Goal: Information Seeking & Learning: Check status

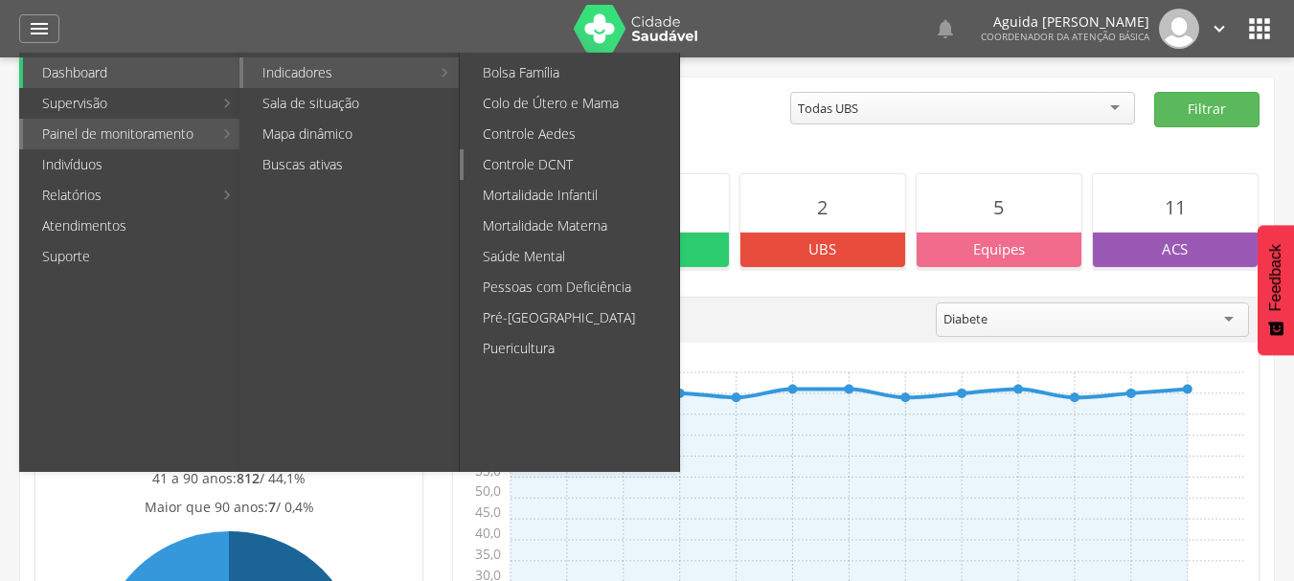
click at [509, 166] on link "Controle DCNT" at bounding box center [571, 164] width 215 height 31
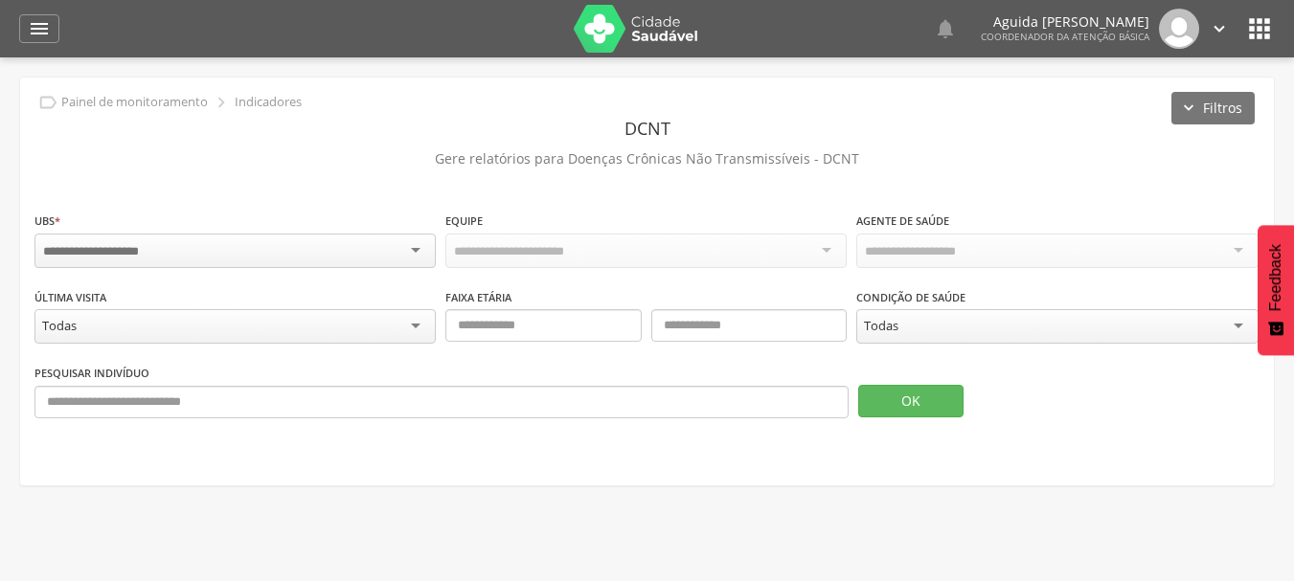
click at [408, 242] on div at bounding box center [234, 251] width 401 height 34
click at [739, 258] on div "Todas Equipes" at bounding box center [645, 250] width 401 height 33
click at [932, 243] on div "Todos Usuários" at bounding box center [908, 249] width 88 height 17
click at [350, 321] on div "Todas" at bounding box center [234, 324] width 401 height 34
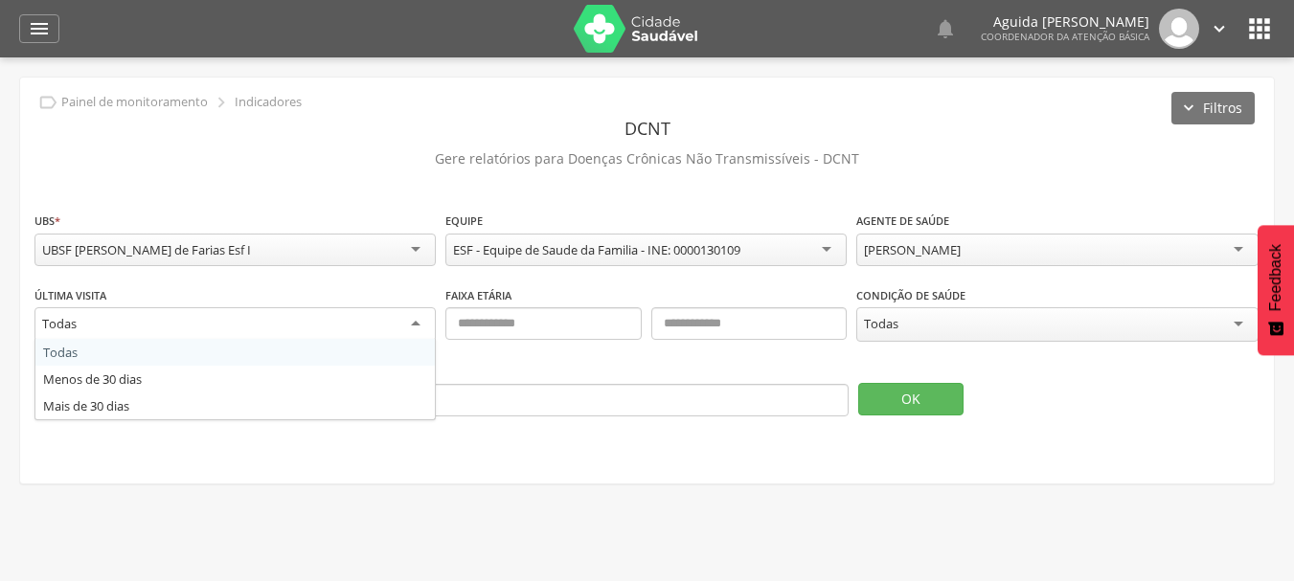
click at [526, 344] on span at bounding box center [645, 347] width 401 height 14
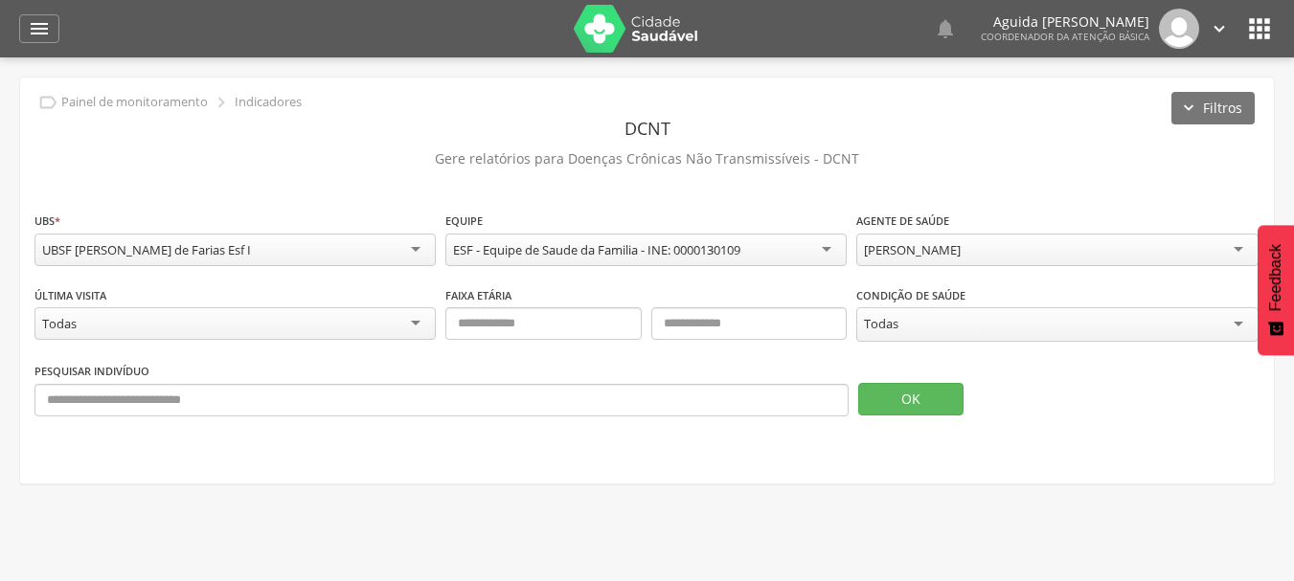
click at [894, 332] on div "Todas" at bounding box center [881, 323] width 34 height 17
click at [908, 405] on button "OK" at bounding box center [910, 397] width 105 height 33
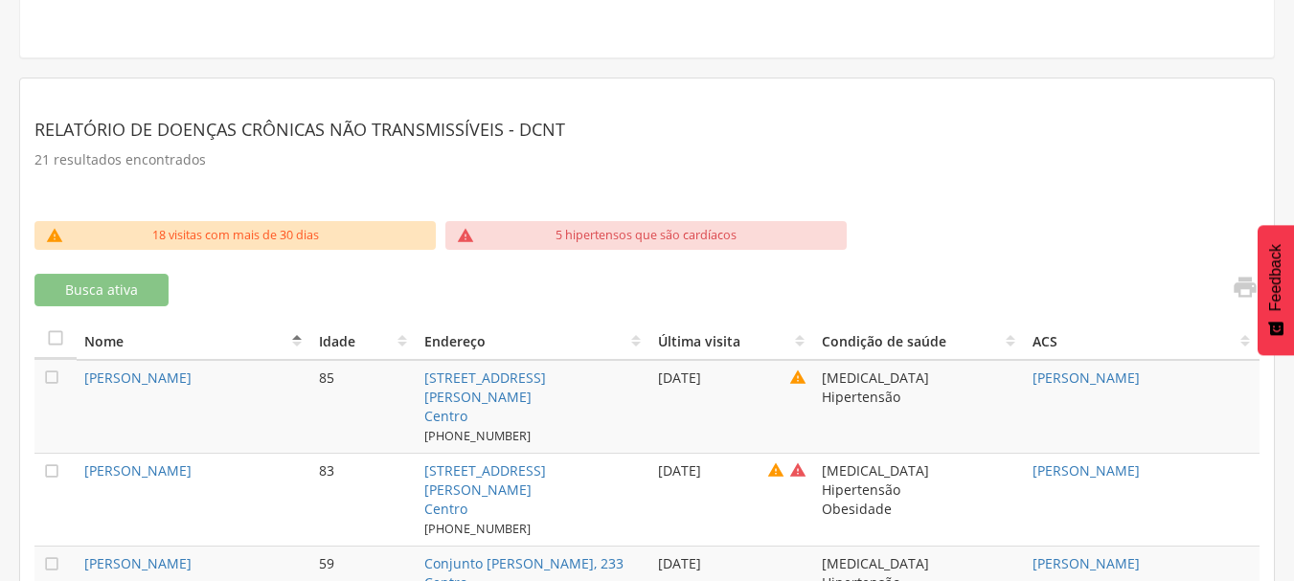
scroll to position [479, 0]
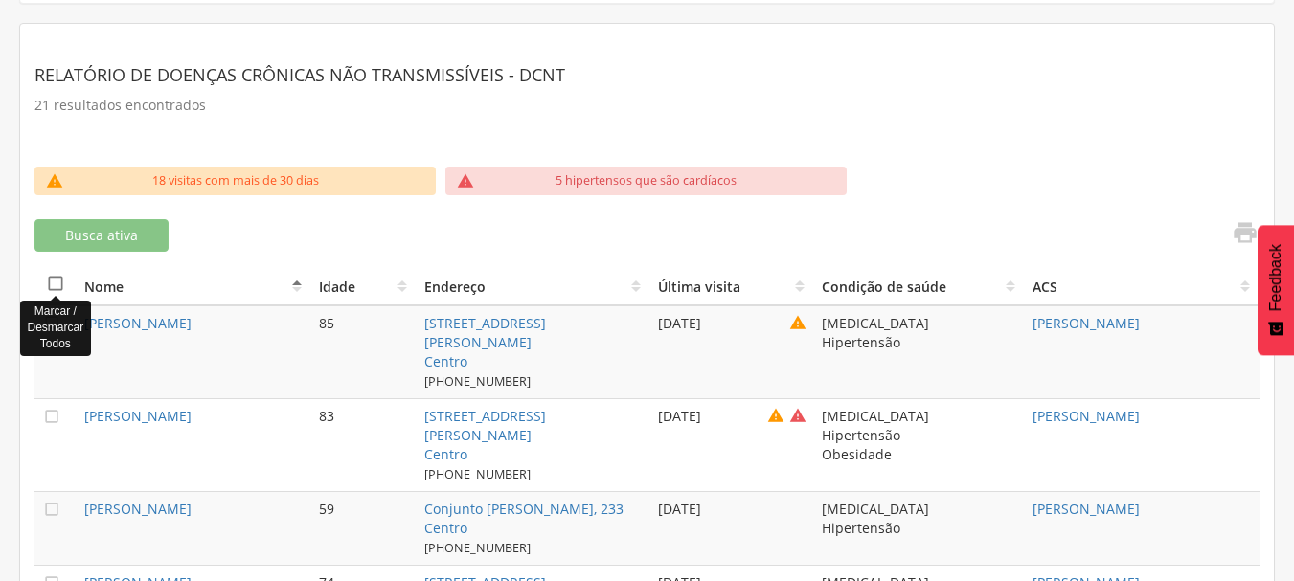
click at [54, 286] on icon "" at bounding box center [55, 283] width 19 height 19
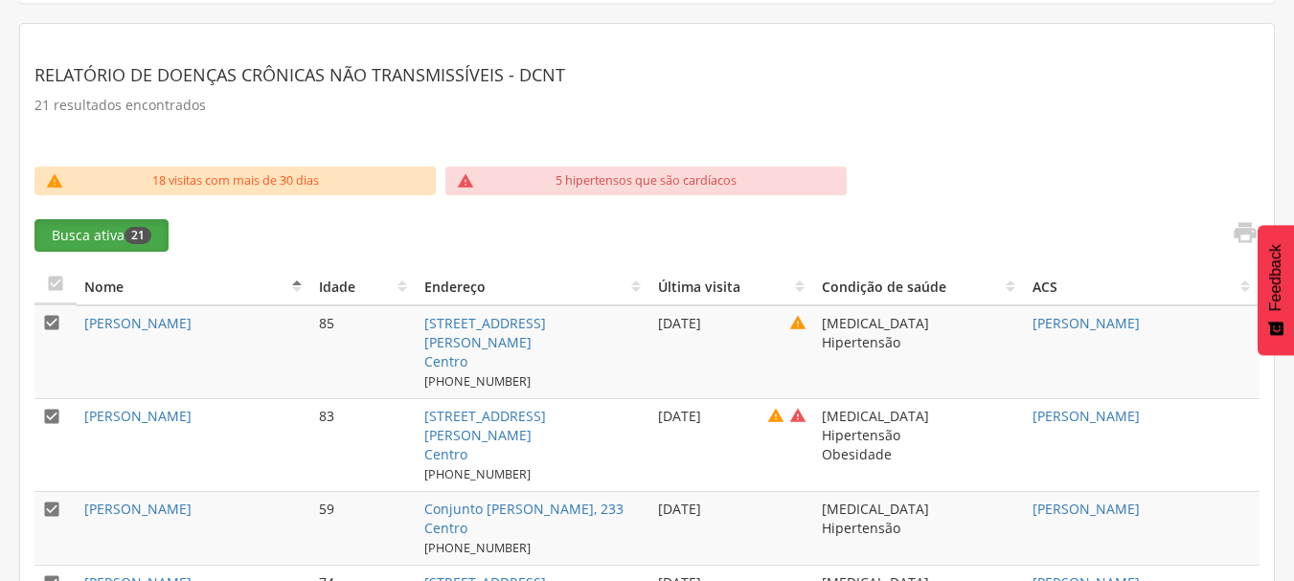
click at [92, 231] on button "Busca ativa 21" at bounding box center [101, 235] width 134 height 33
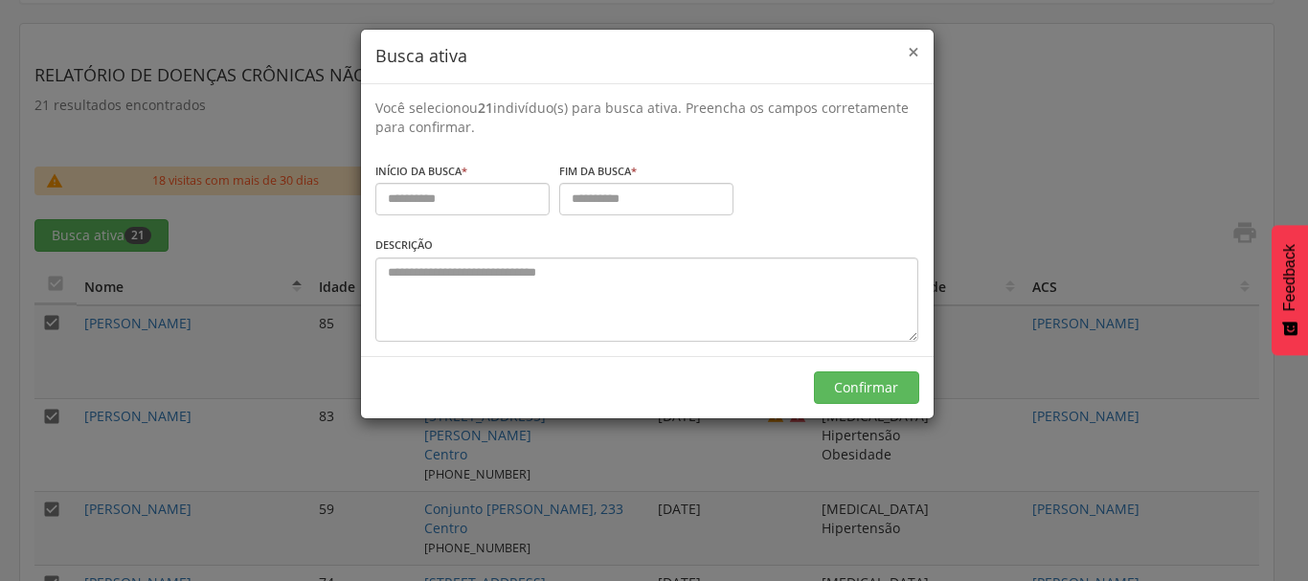
click at [908, 48] on span "×" at bounding box center [913, 51] width 11 height 27
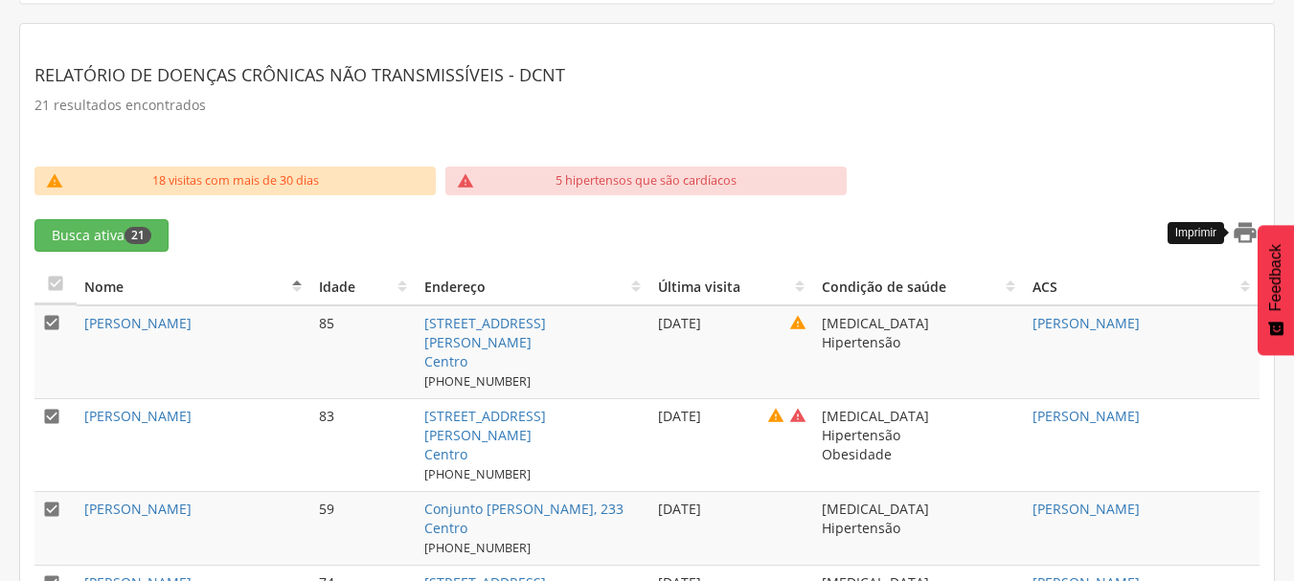
click at [1249, 233] on icon "" at bounding box center [1245, 232] width 27 height 27
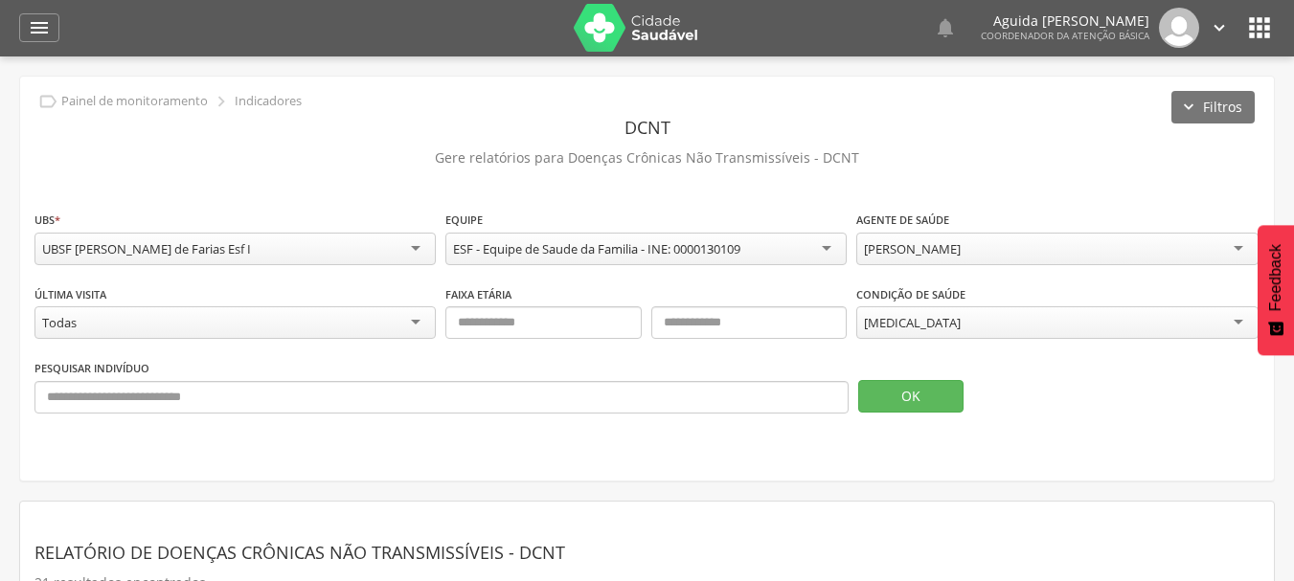
scroll to position [0, 0]
click at [905, 248] on div "[PERSON_NAME]" at bounding box center [912, 249] width 97 height 17
click at [358, 325] on div "Todas" at bounding box center [234, 323] width 401 height 33
click at [576, 420] on div "Pesquisar indivíduo OK" at bounding box center [646, 394] width 1225 height 70
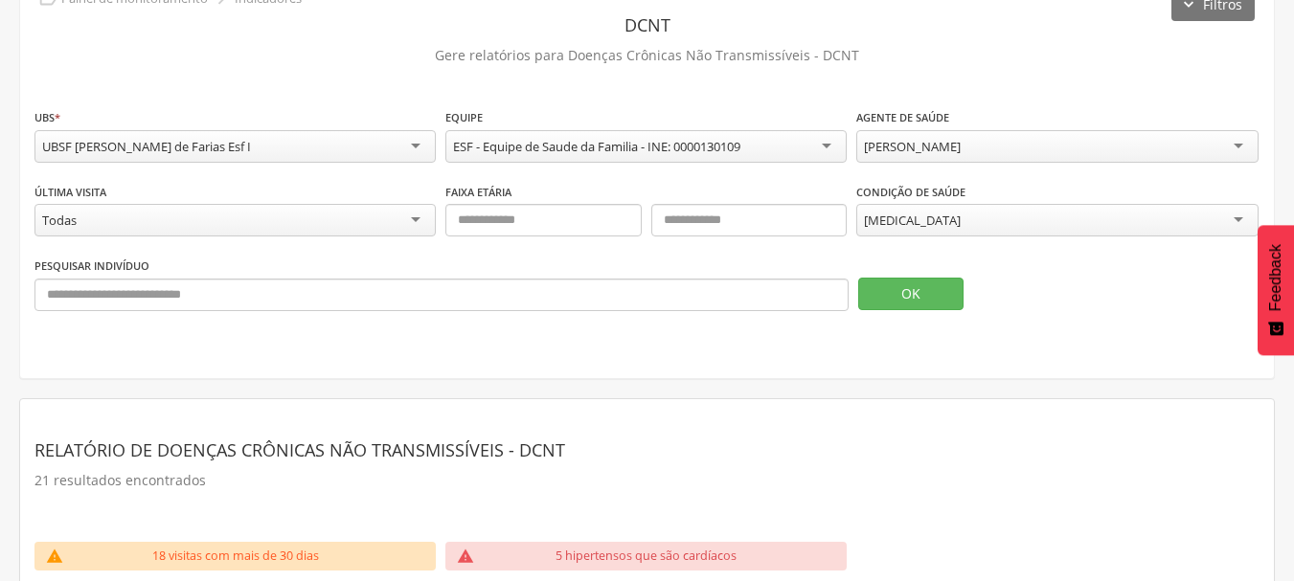
scroll to position [96, 0]
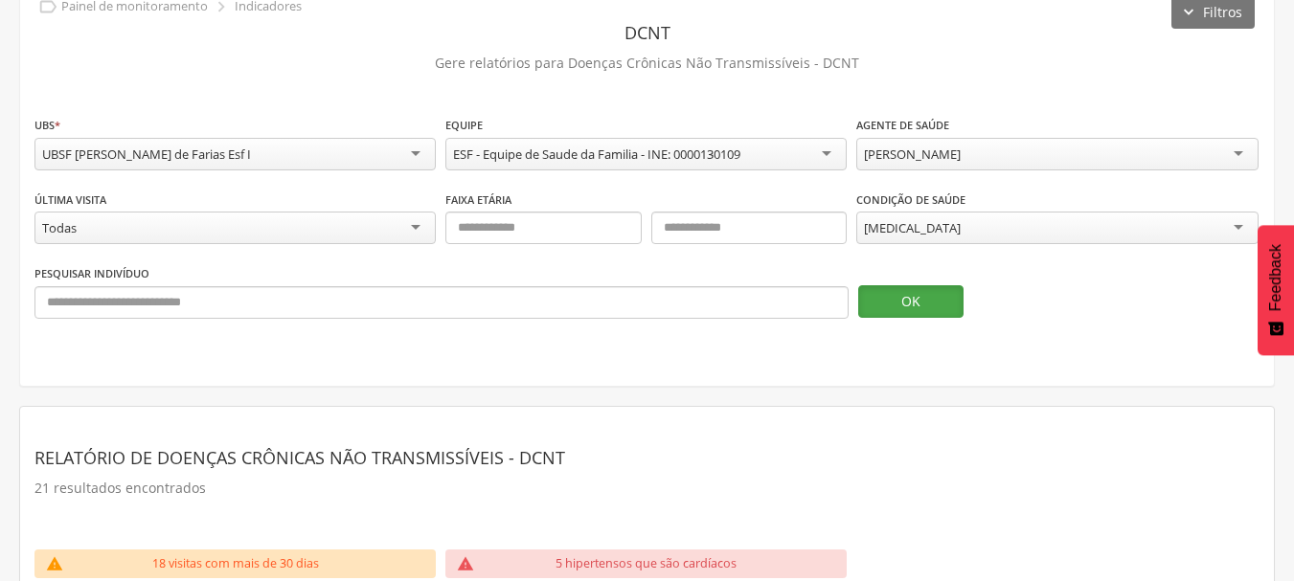
click at [920, 317] on button "OK" at bounding box center [910, 301] width 105 height 33
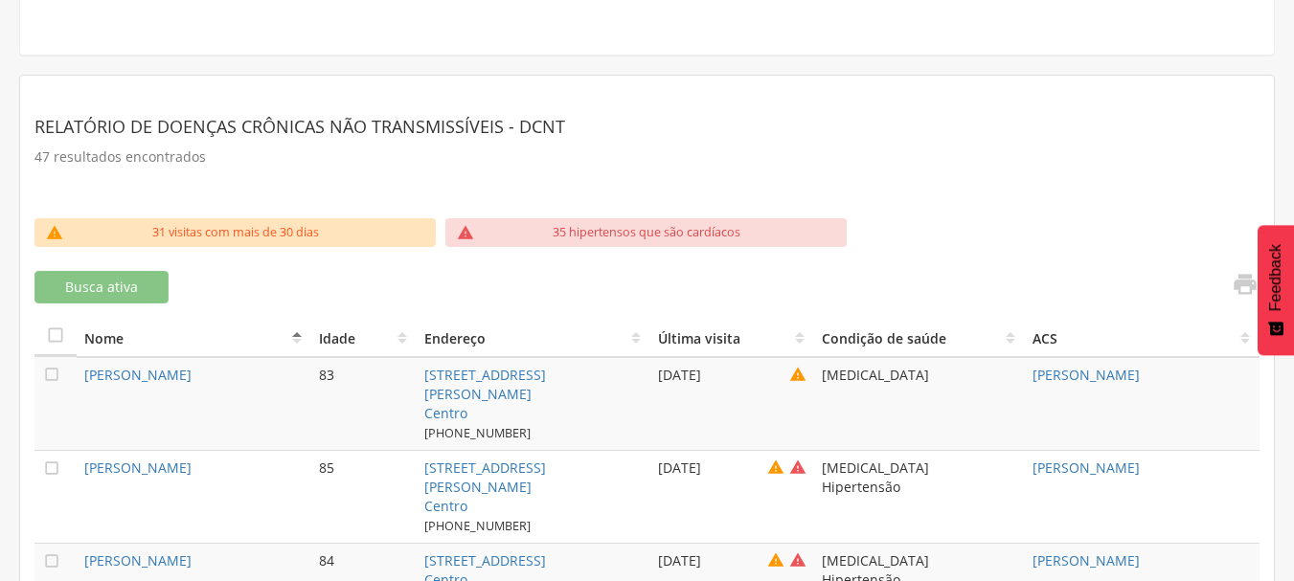
scroll to position [479, 0]
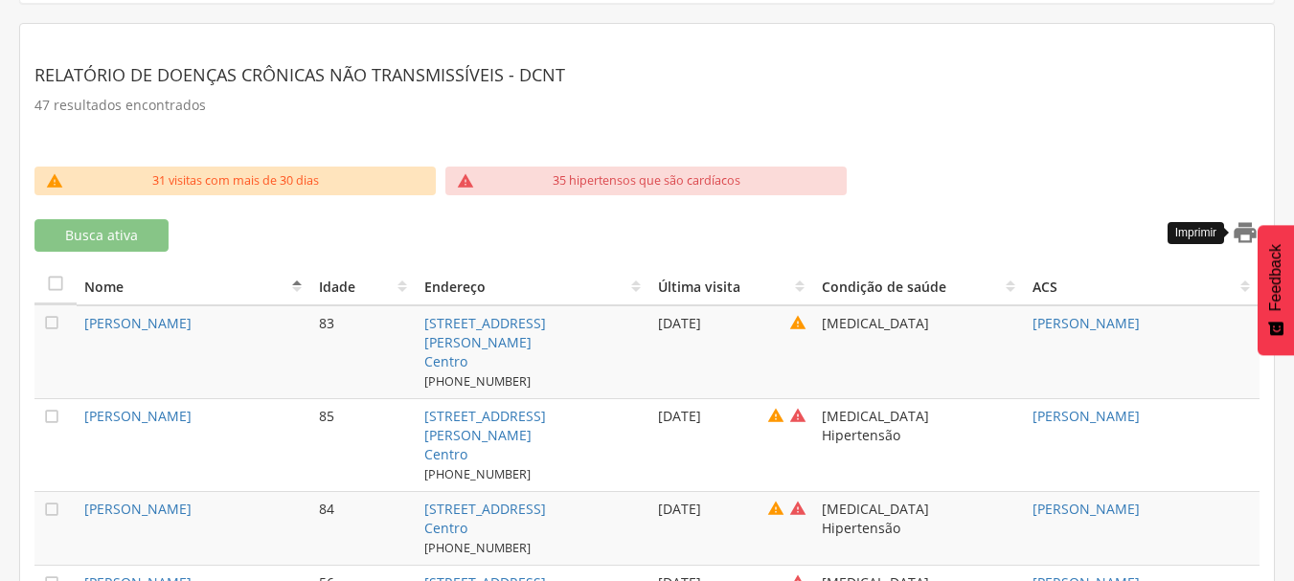
click at [1245, 235] on icon "" at bounding box center [1245, 232] width 27 height 27
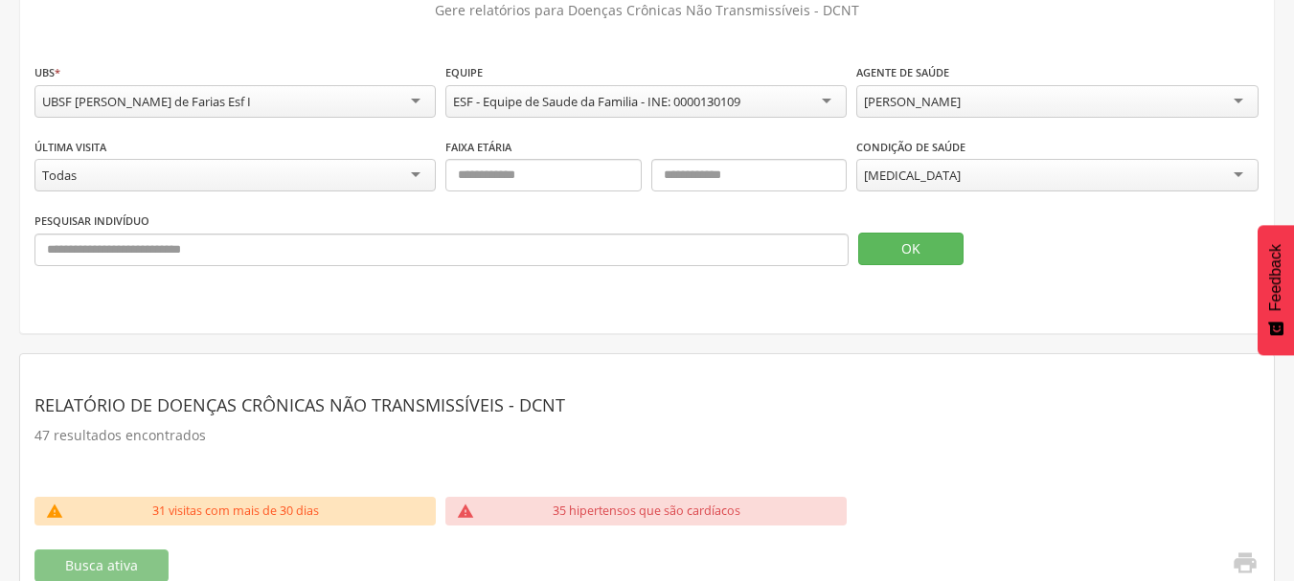
scroll to position [0, 0]
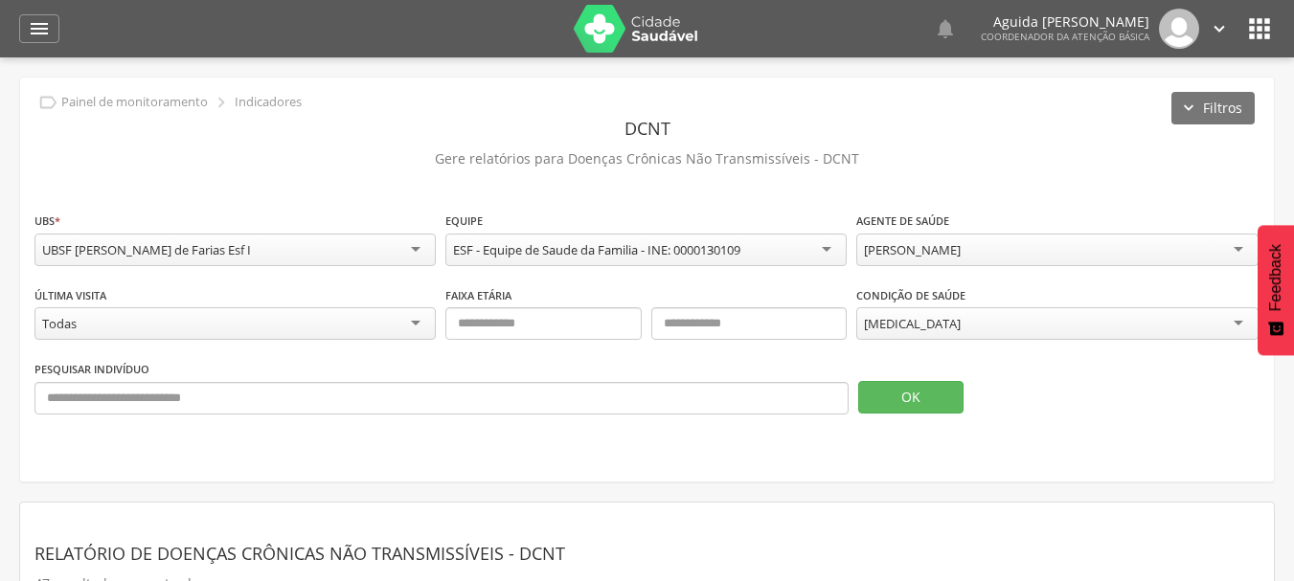
click at [919, 253] on div "[PERSON_NAME]" at bounding box center [912, 249] width 97 height 17
click at [923, 405] on button "OK" at bounding box center [910, 397] width 105 height 33
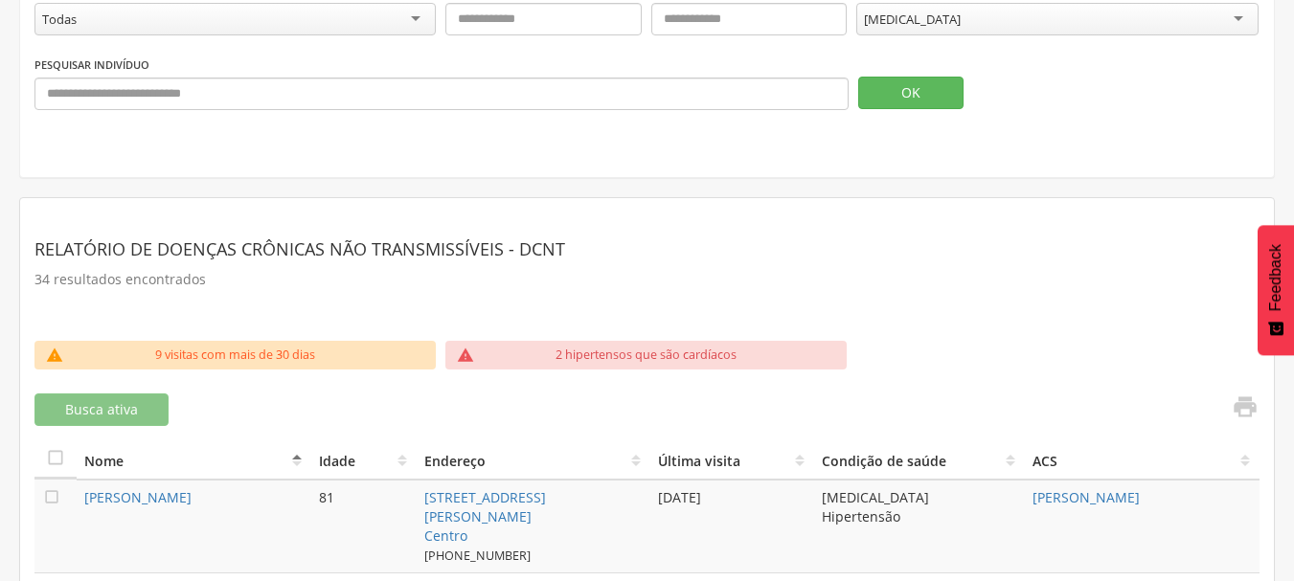
scroll to position [670, 0]
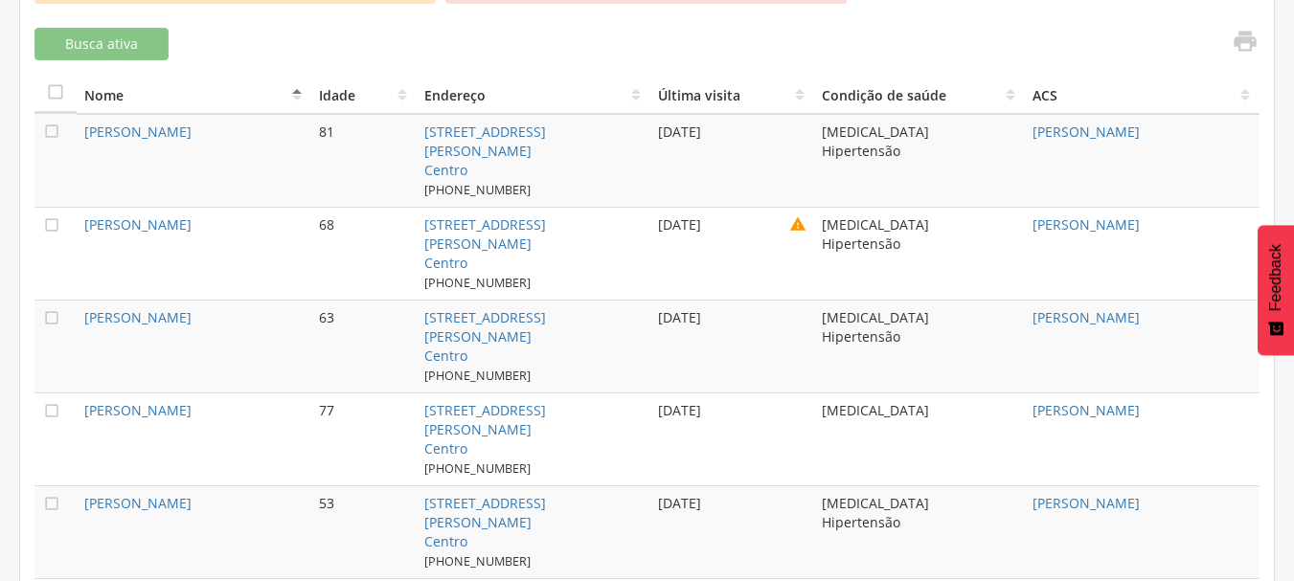
click at [1242, 56] on link "" at bounding box center [1239, 44] width 38 height 32
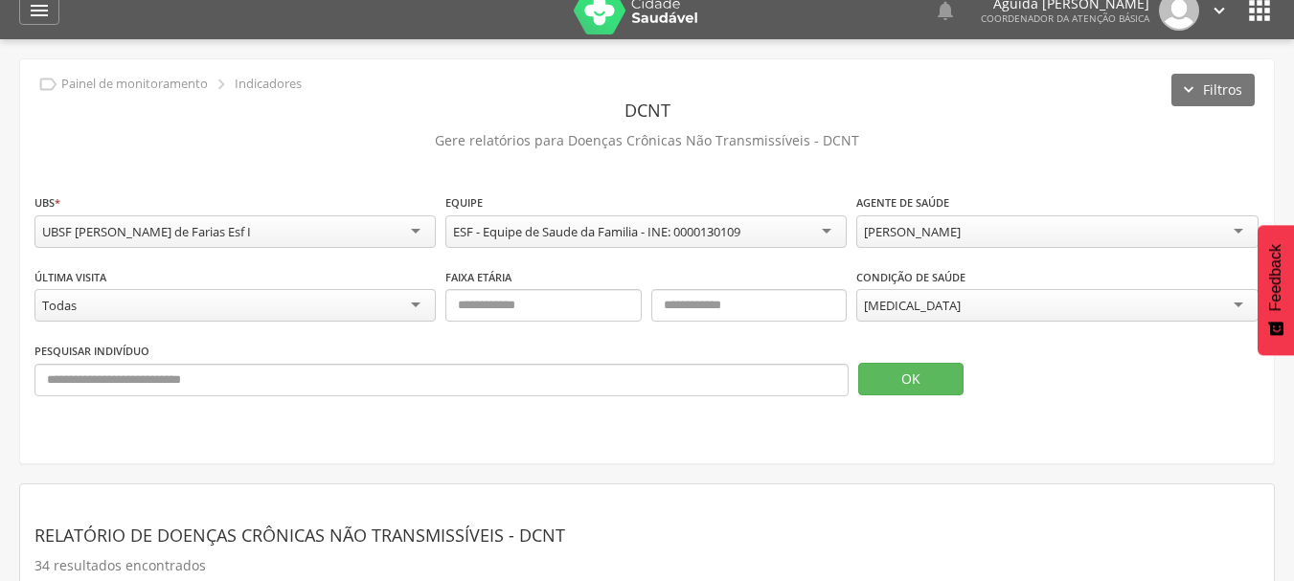
scroll to position [0, 0]
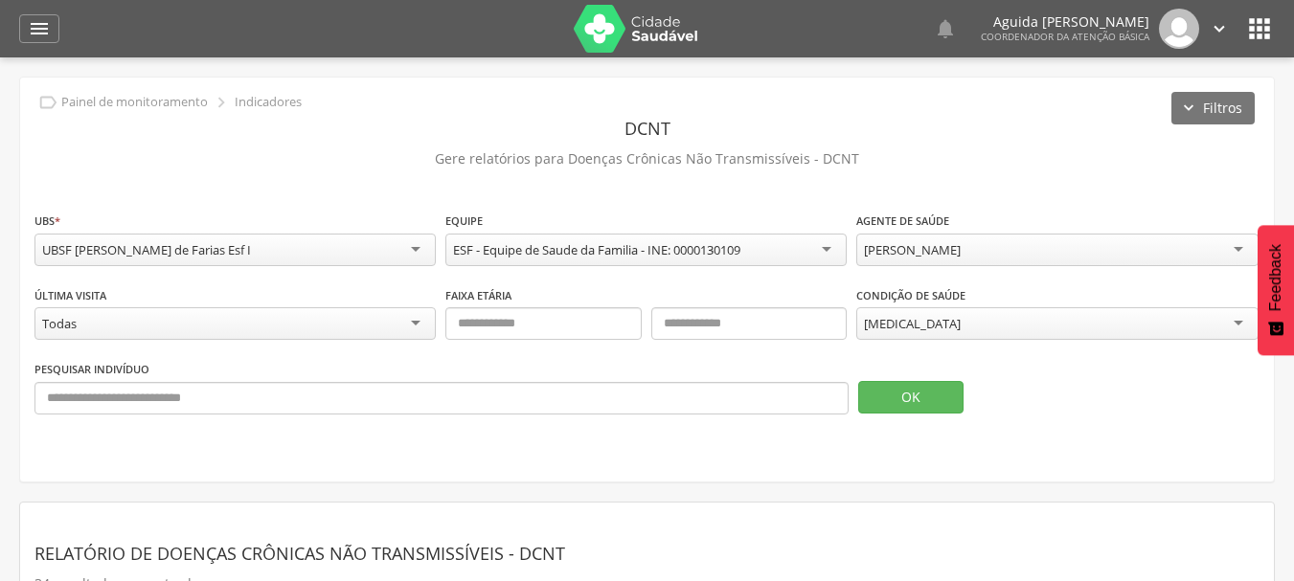
click at [874, 249] on div "[PERSON_NAME]" at bounding box center [912, 249] width 97 height 17
click at [911, 398] on button "OK" at bounding box center [910, 397] width 105 height 33
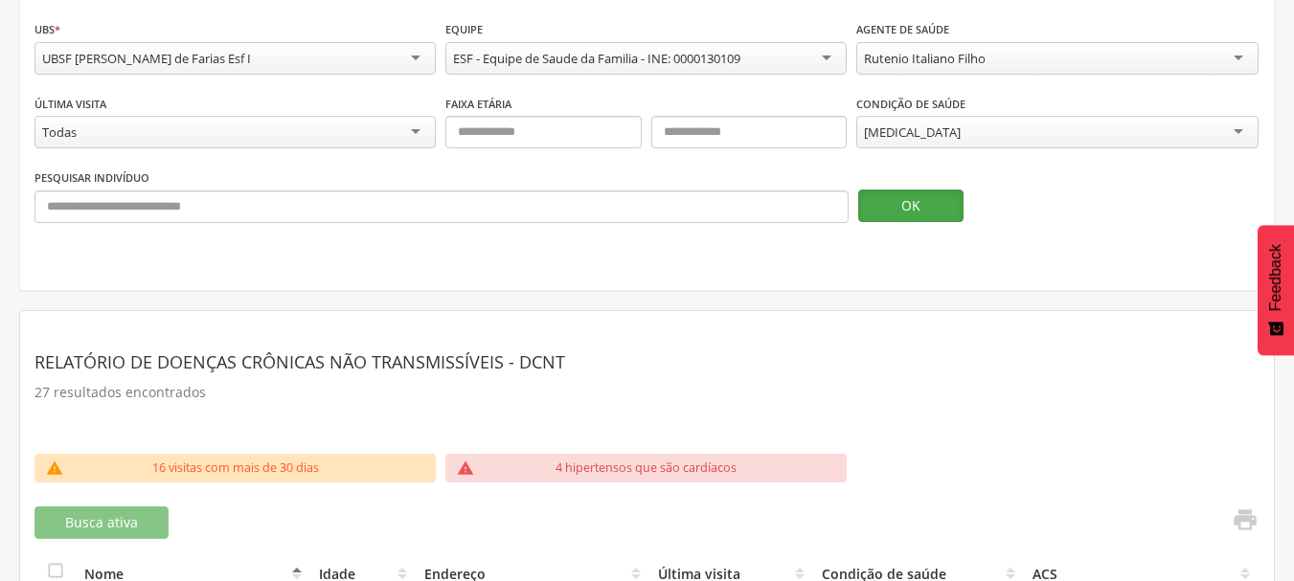
click at [875, 220] on button "OK" at bounding box center [910, 206] width 105 height 33
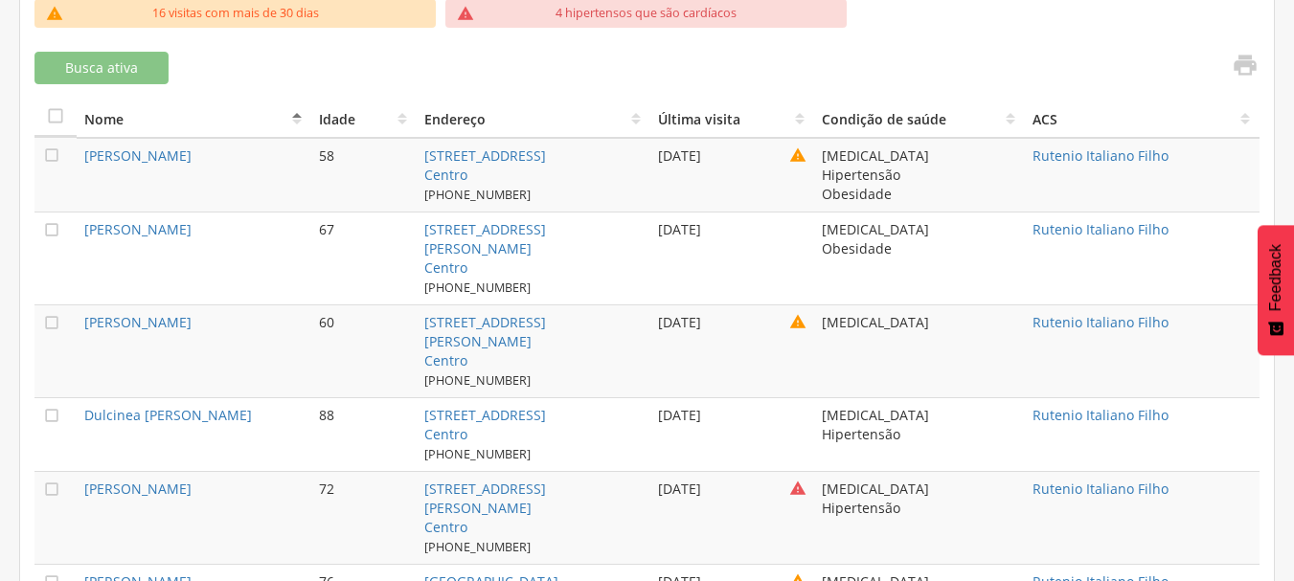
scroll to position [409, 0]
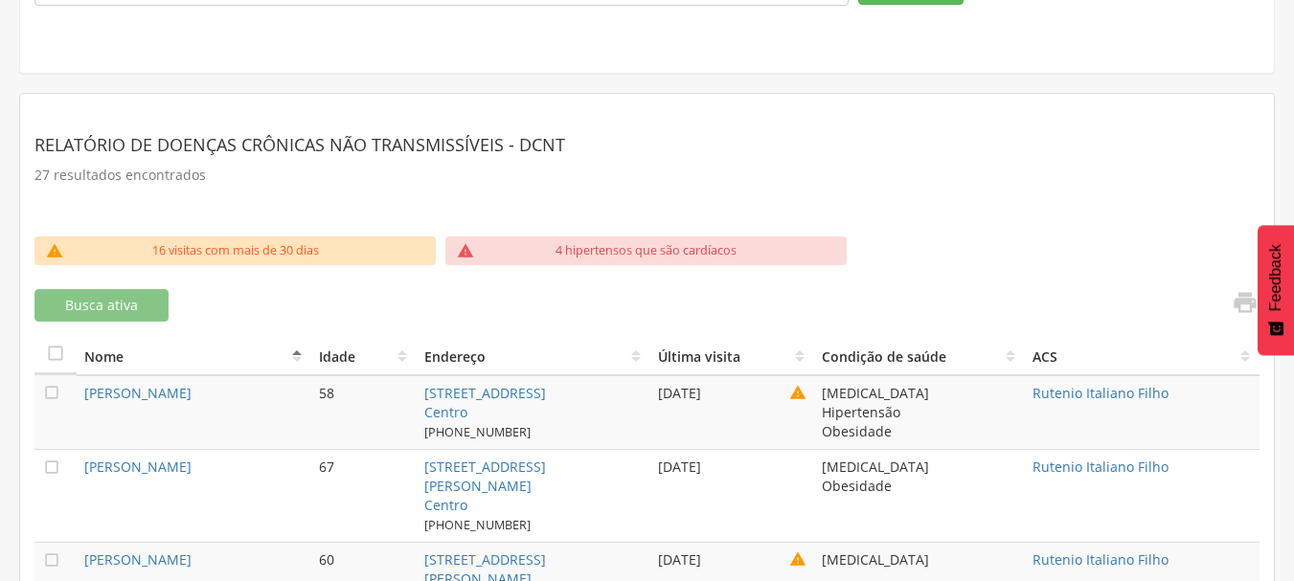
drag, startPoint x: 485, startPoint y: 161, endPoint x: 950, endPoint y: 225, distance: 469.8
click at [950, 225] on section "Relatório de Doenças Crônicas não Transmissíveis - DCNT 27 resultados encontrad…" at bounding box center [646, 172] width 1225 height 128
click at [1235, 303] on icon "" at bounding box center [1245, 302] width 27 height 27
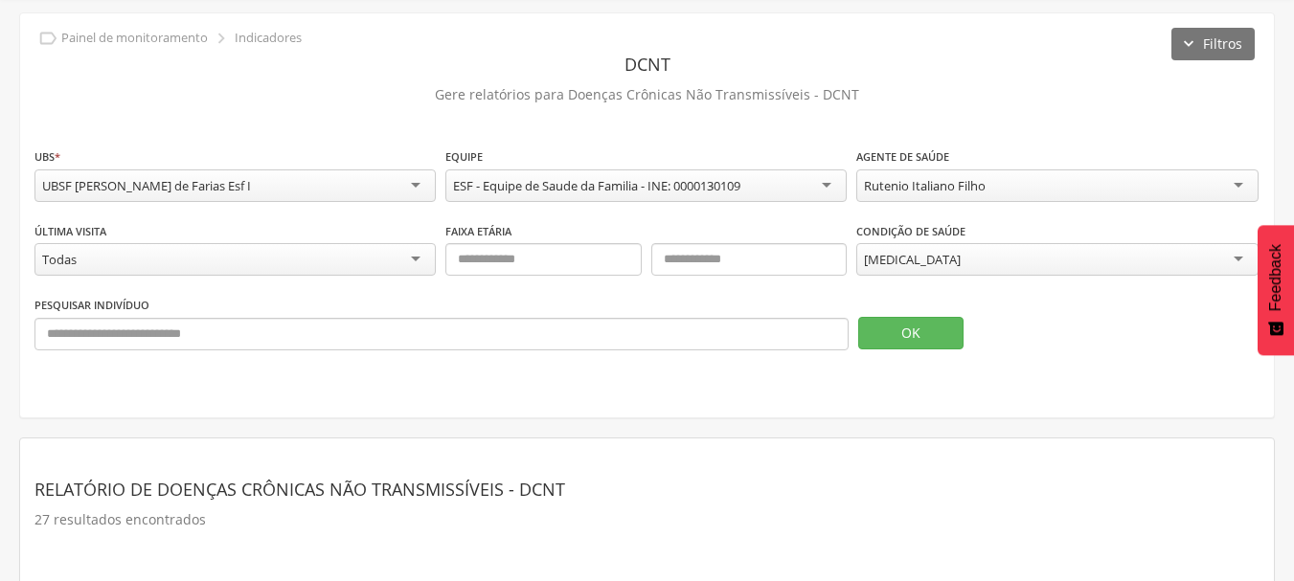
scroll to position [26, 0]
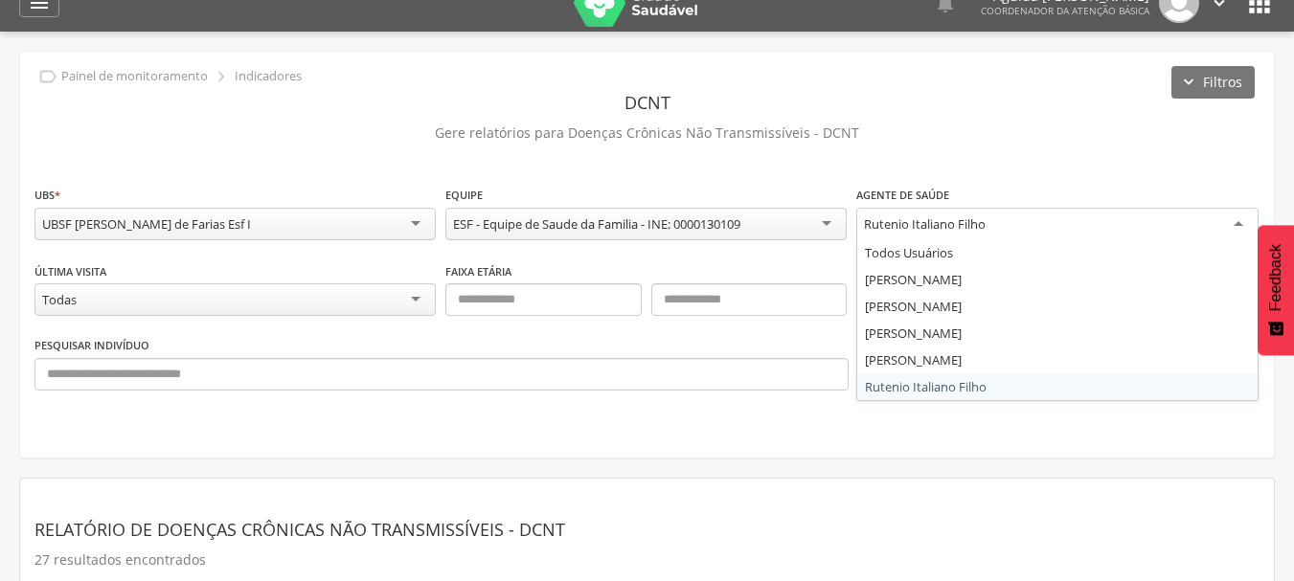
click at [956, 226] on div "Rutenio Italiano Filho" at bounding box center [925, 223] width 122 height 17
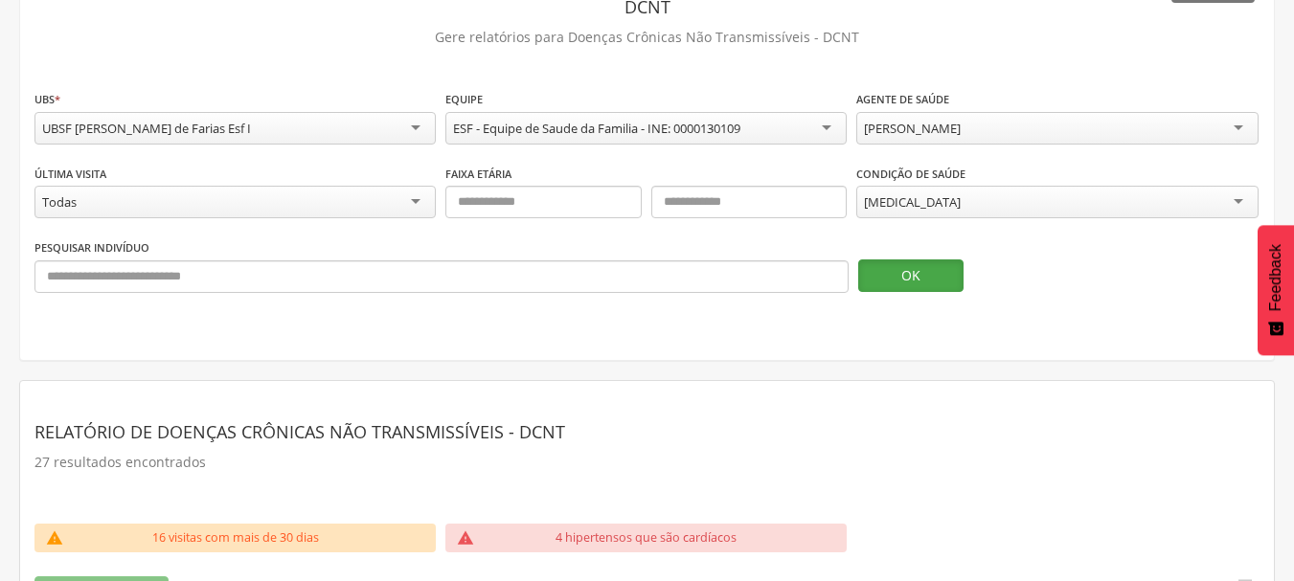
click at [919, 283] on button "OK" at bounding box center [910, 276] width 105 height 33
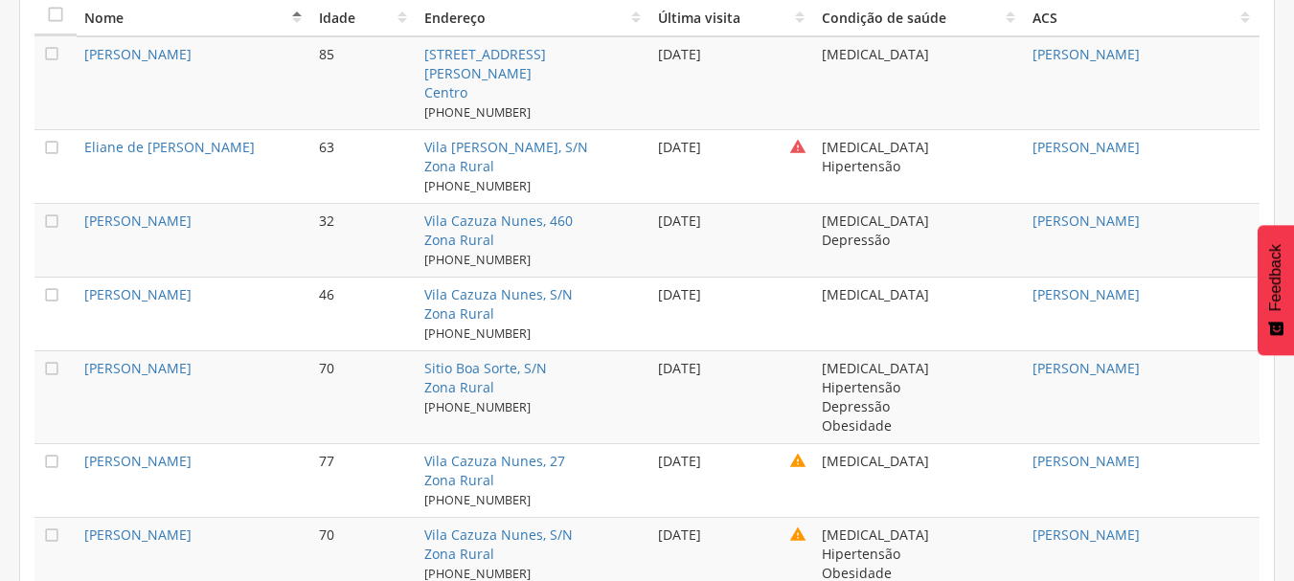
scroll to position [719, 0]
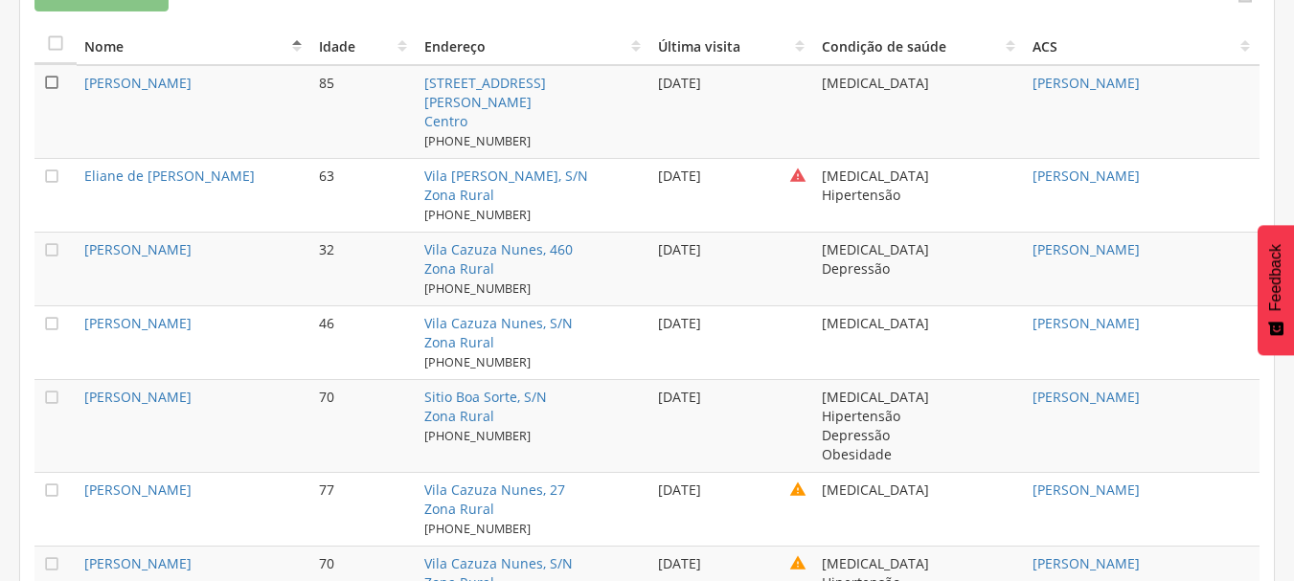
click at [52, 85] on icon "" at bounding box center [51, 82] width 19 height 19
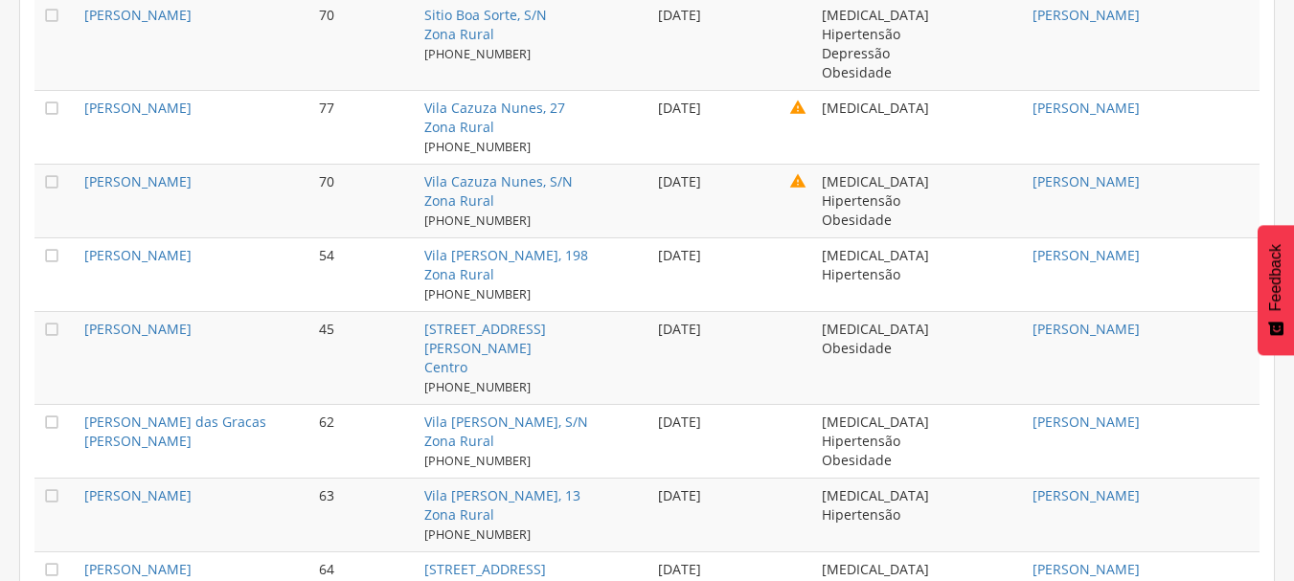
scroll to position [1102, 0]
click at [59, 319] on icon "" at bounding box center [51, 328] width 19 height 19
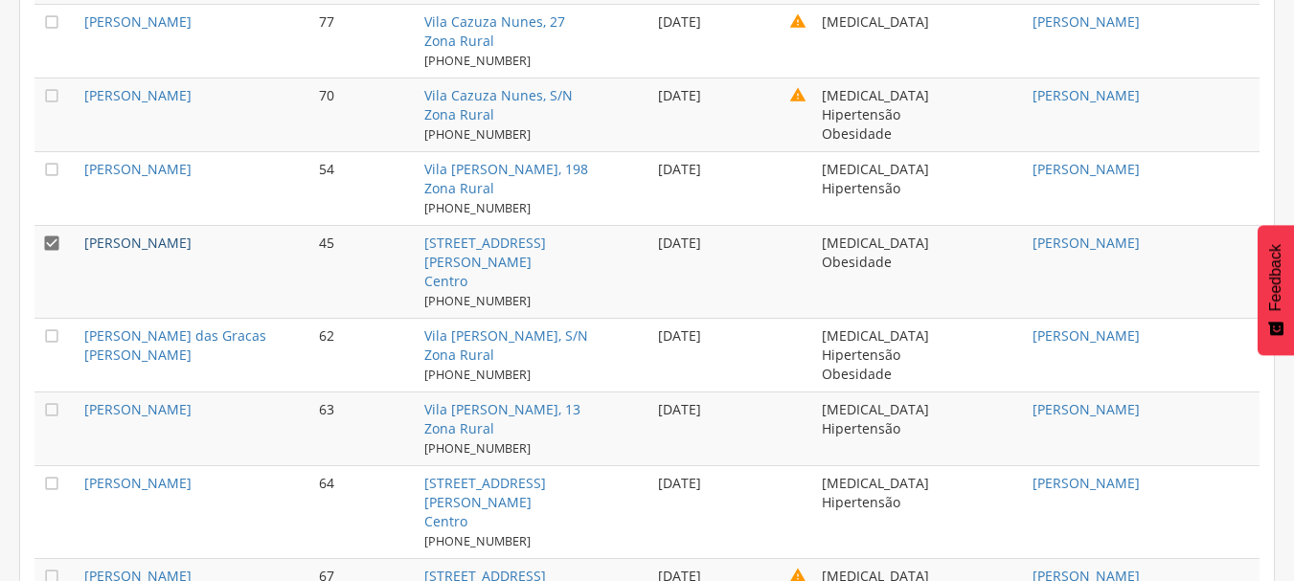
scroll to position [1390, 0]
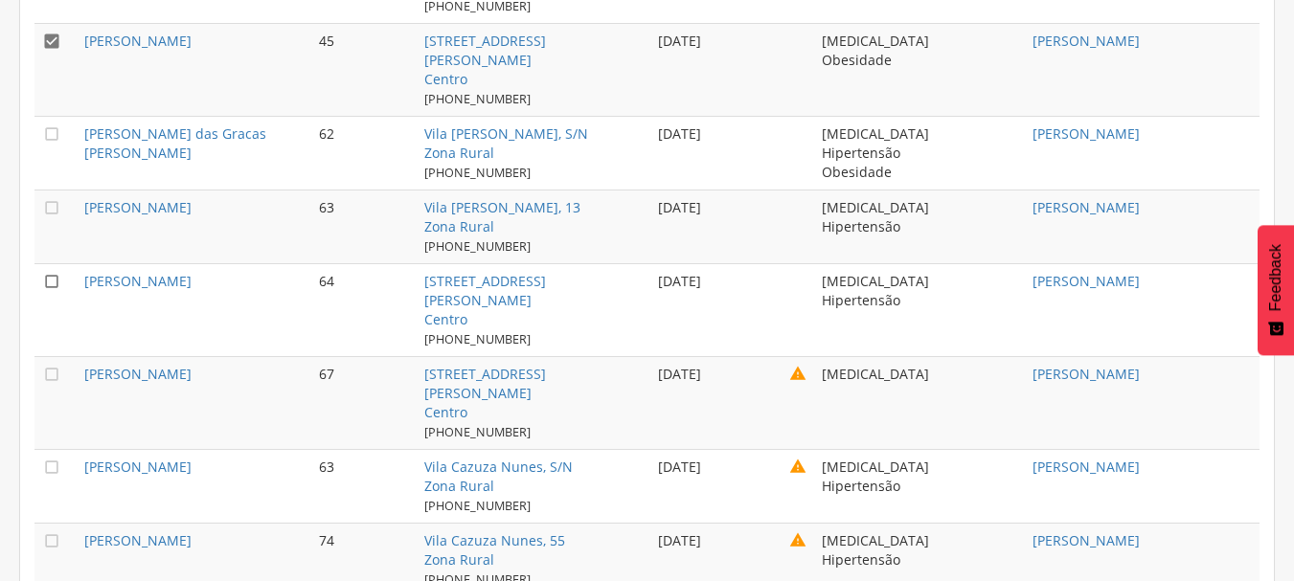
click at [57, 272] on icon "" at bounding box center [51, 281] width 19 height 19
click at [54, 365] on icon "" at bounding box center [51, 374] width 19 height 19
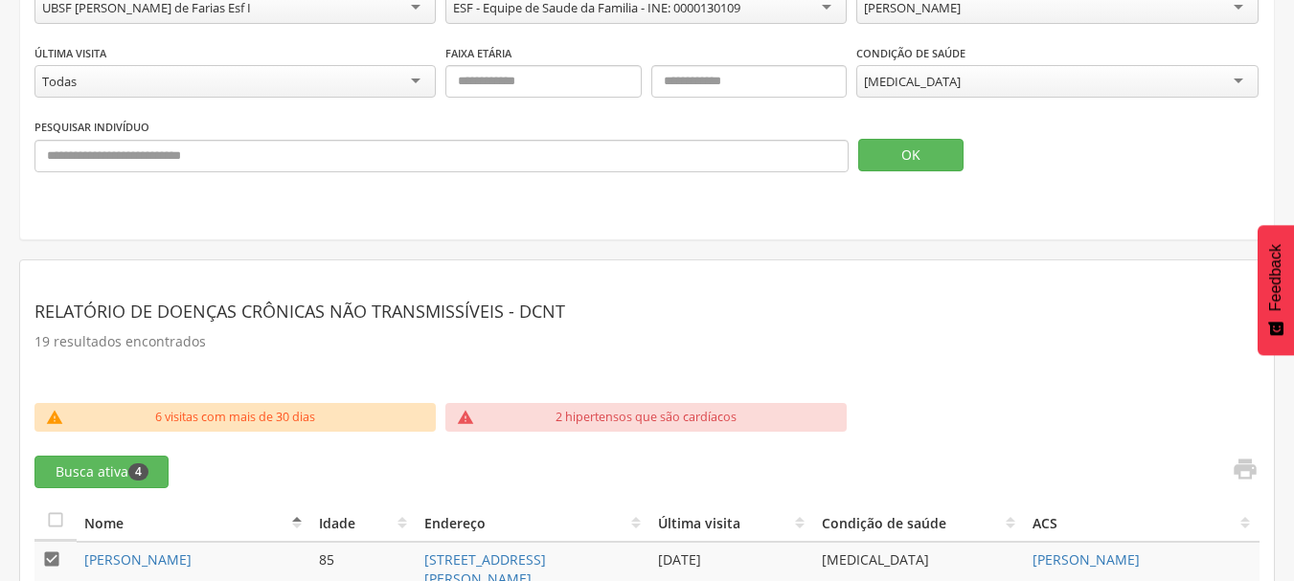
scroll to position [145, 0]
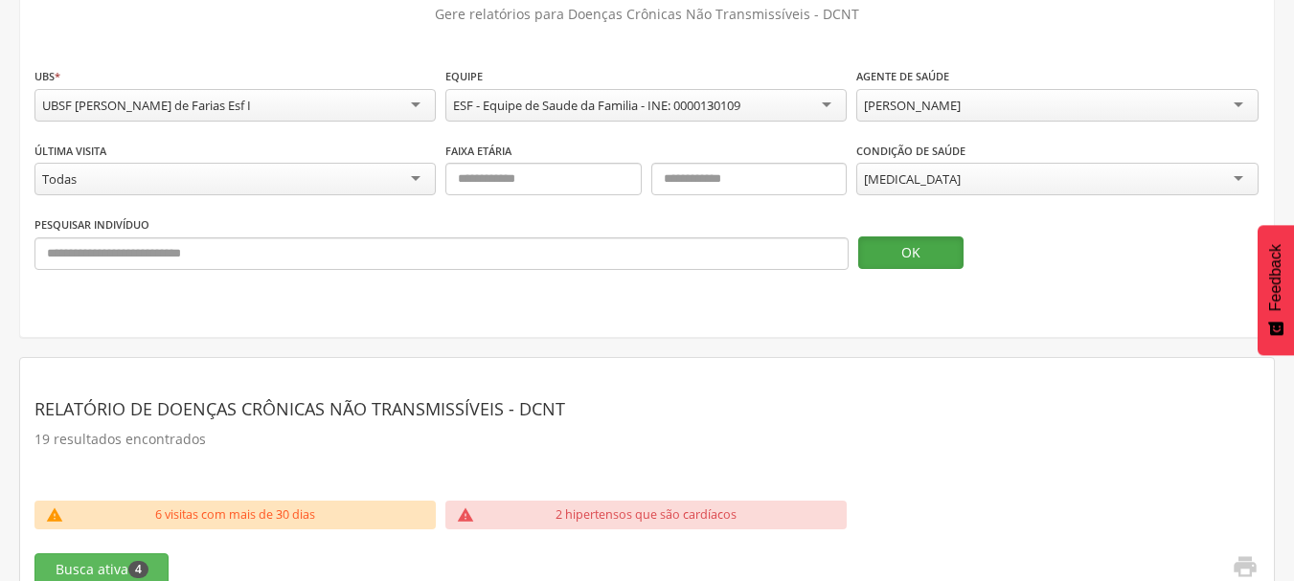
click at [879, 260] on button "OK" at bounding box center [910, 253] width 105 height 33
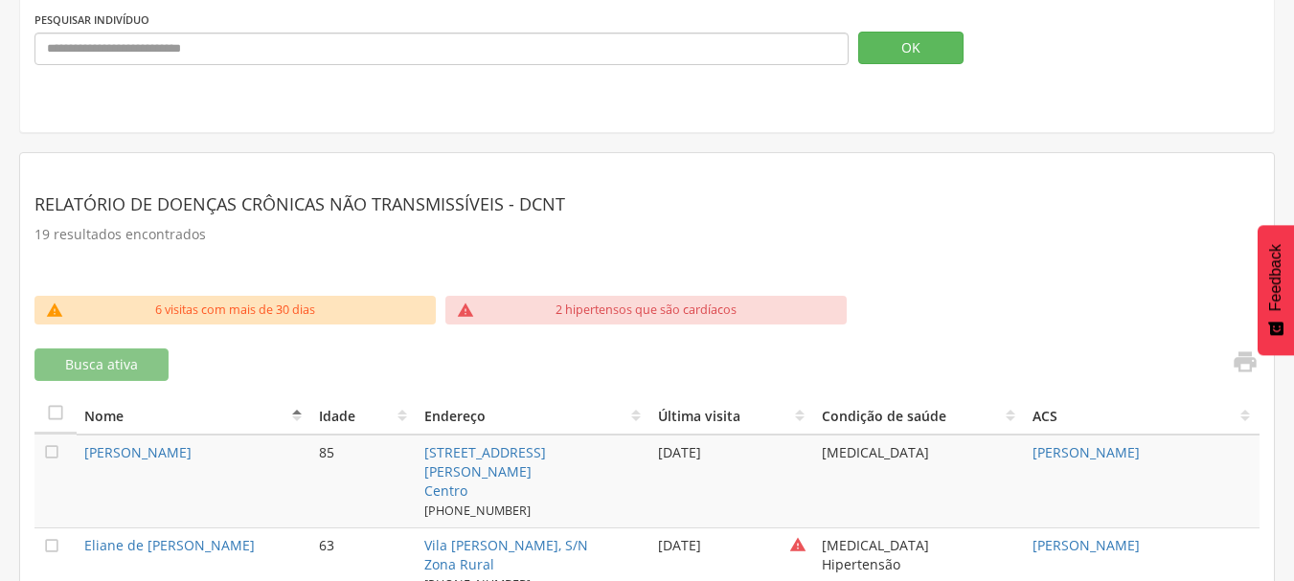
scroll to position [336, 0]
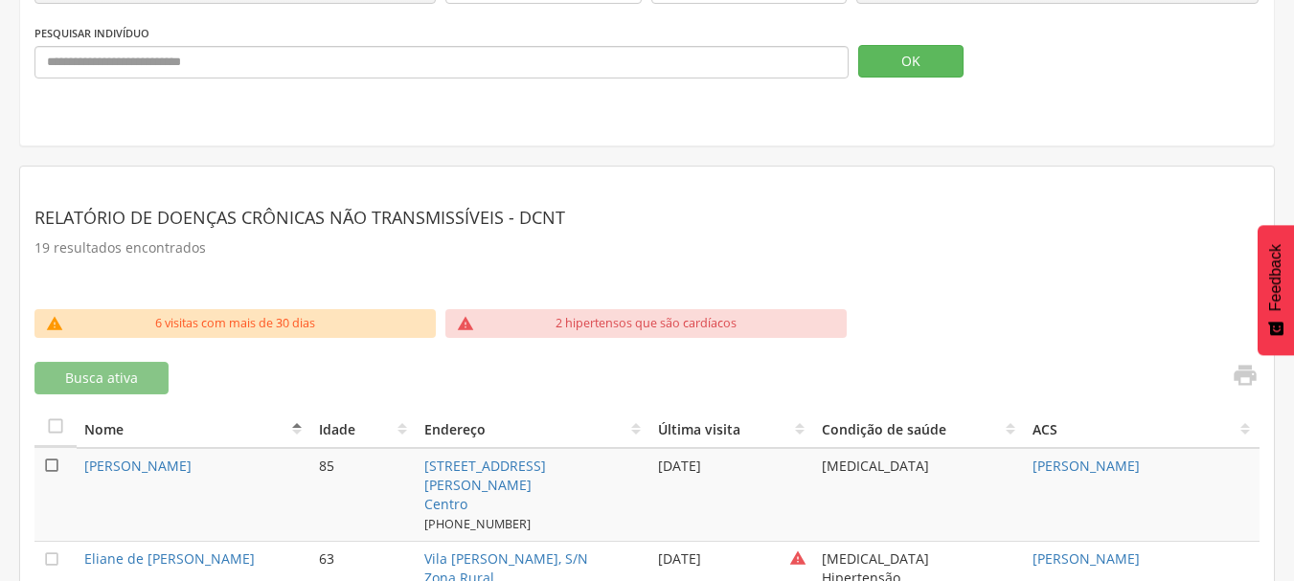
click at [44, 464] on icon "" at bounding box center [51, 465] width 19 height 19
click at [145, 379] on span "1" at bounding box center [138, 378] width 20 height 17
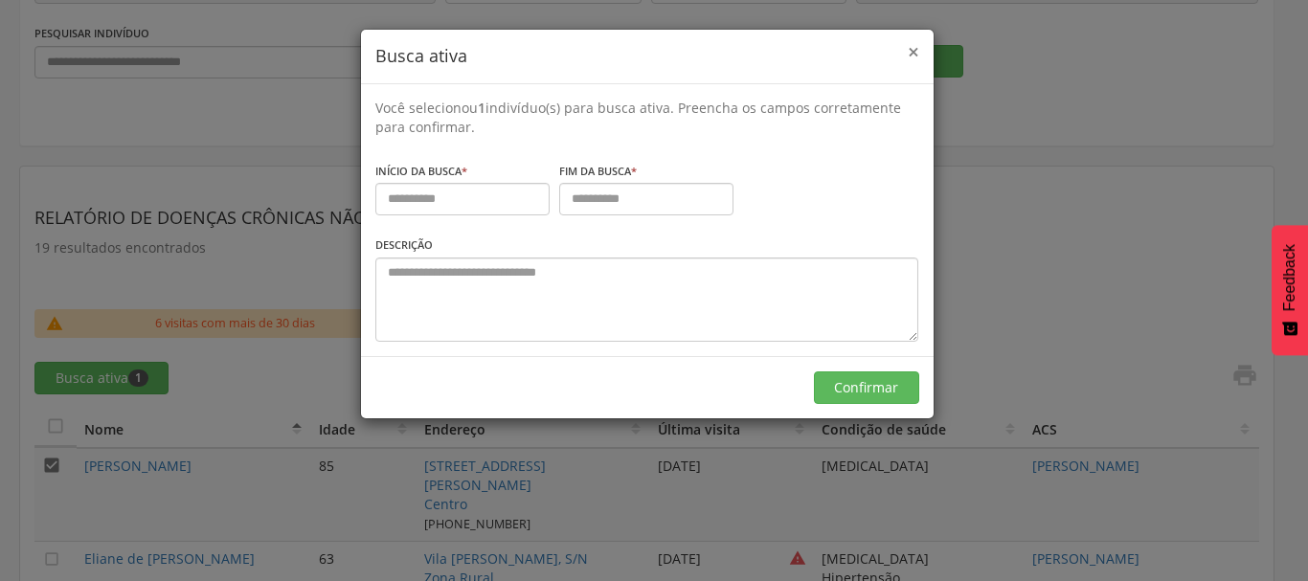
click at [916, 53] on span "×" at bounding box center [913, 51] width 11 height 27
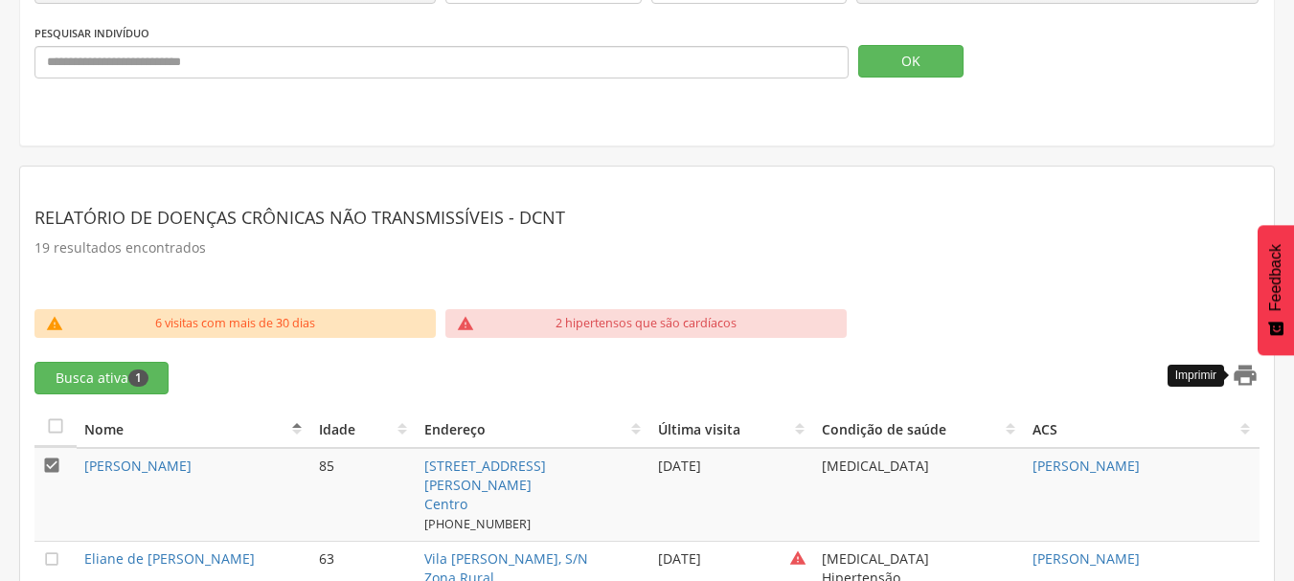
click at [1242, 378] on icon "" at bounding box center [1245, 375] width 27 height 27
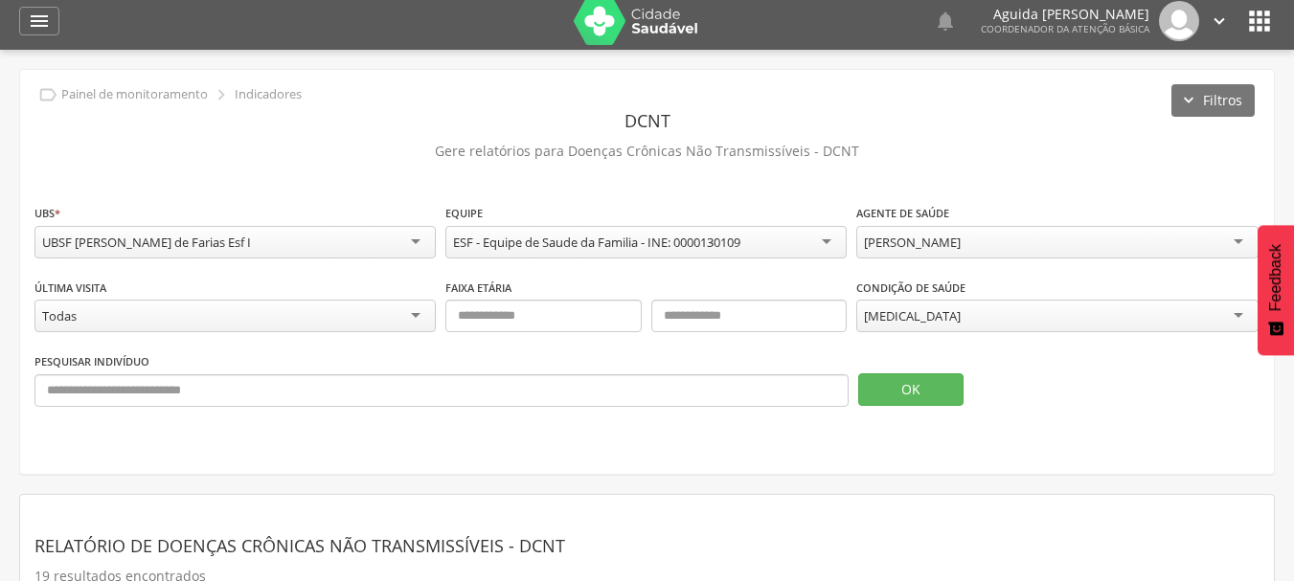
scroll to position [0, 0]
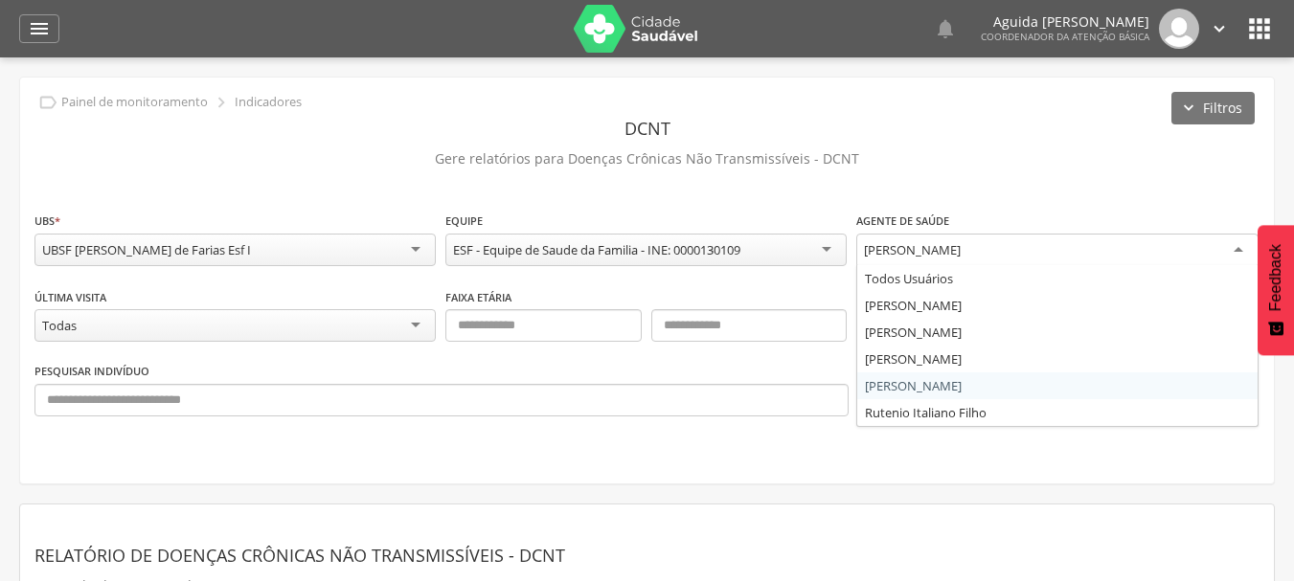
click at [921, 242] on div "[PERSON_NAME]" at bounding box center [912, 249] width 97 height 17
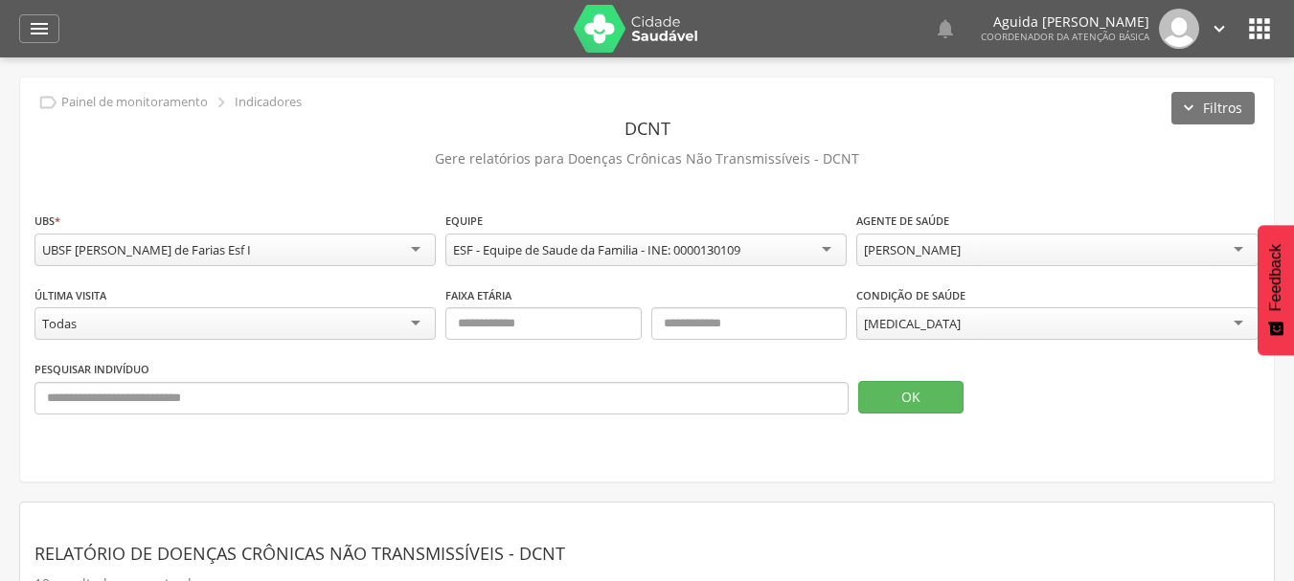
click at [906, 323] on div "[MEDICAL_DATA]" at bounding box center [912, 323] width 97 height 17
click at [894, 389] on button "OK" at bounding box center [910, 397] width 105 height 33
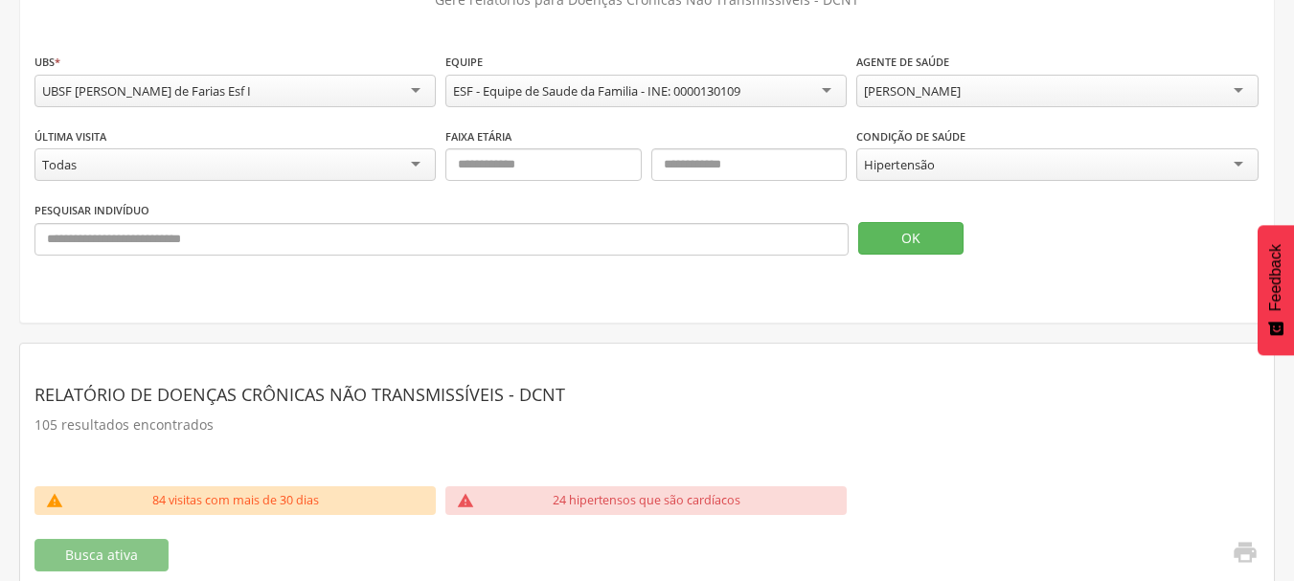
scroll to position [383, 0]
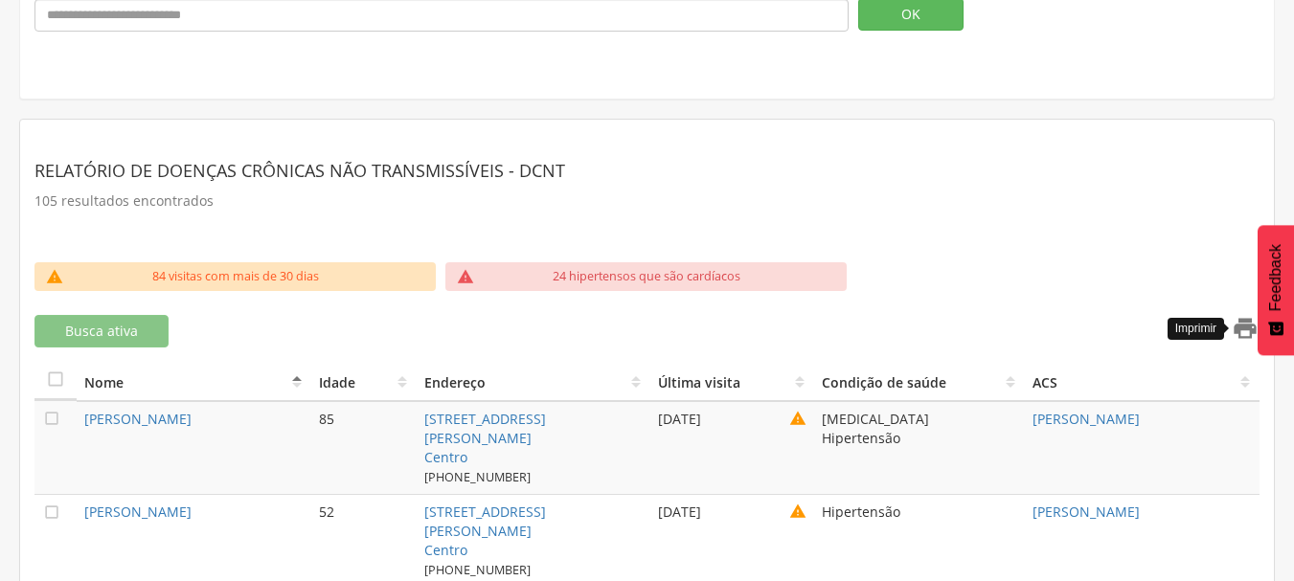
click at [1247, 335] on icon "" at bounding box center [1245, 328] width 27 height 27
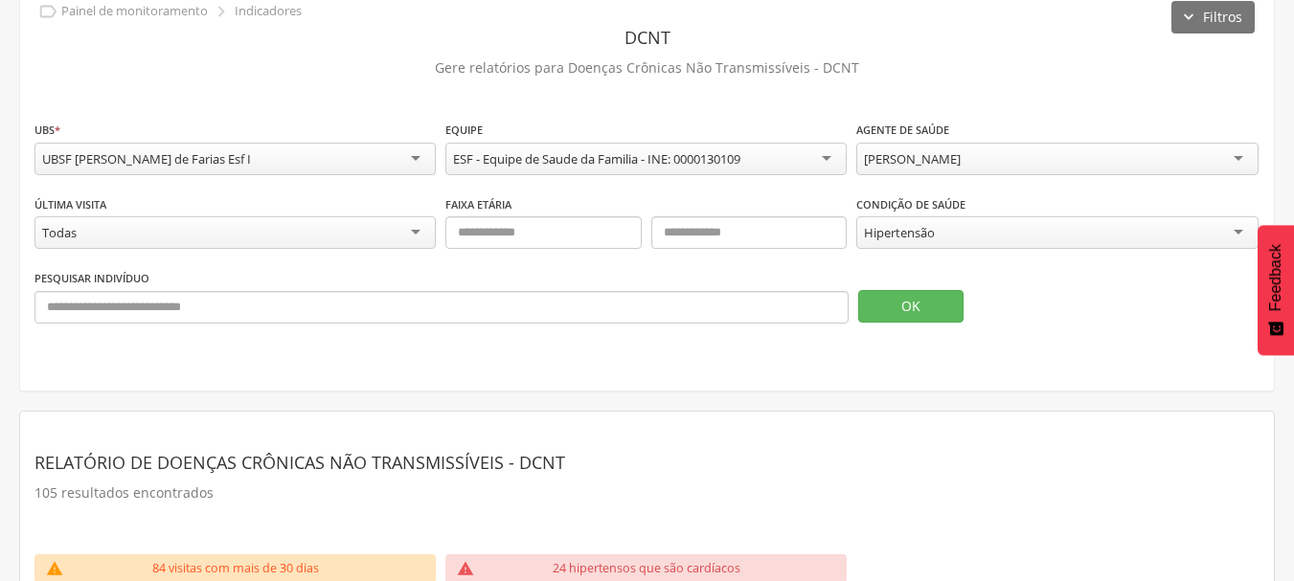
scroll to position [0, 0]
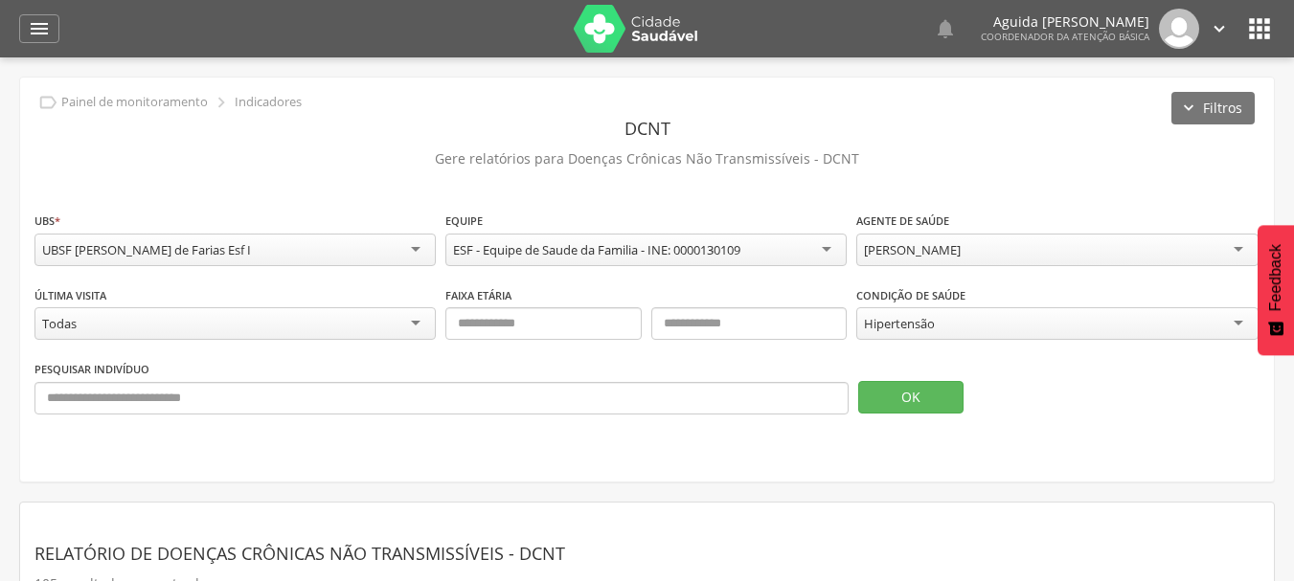
click at [906, 253] on div "[PERSON_NAME]" at bounding box center [912, 249] width 97 height 17
click at [911, 401] on button "OK" at bounding box center [910, 397] width 105 height 33
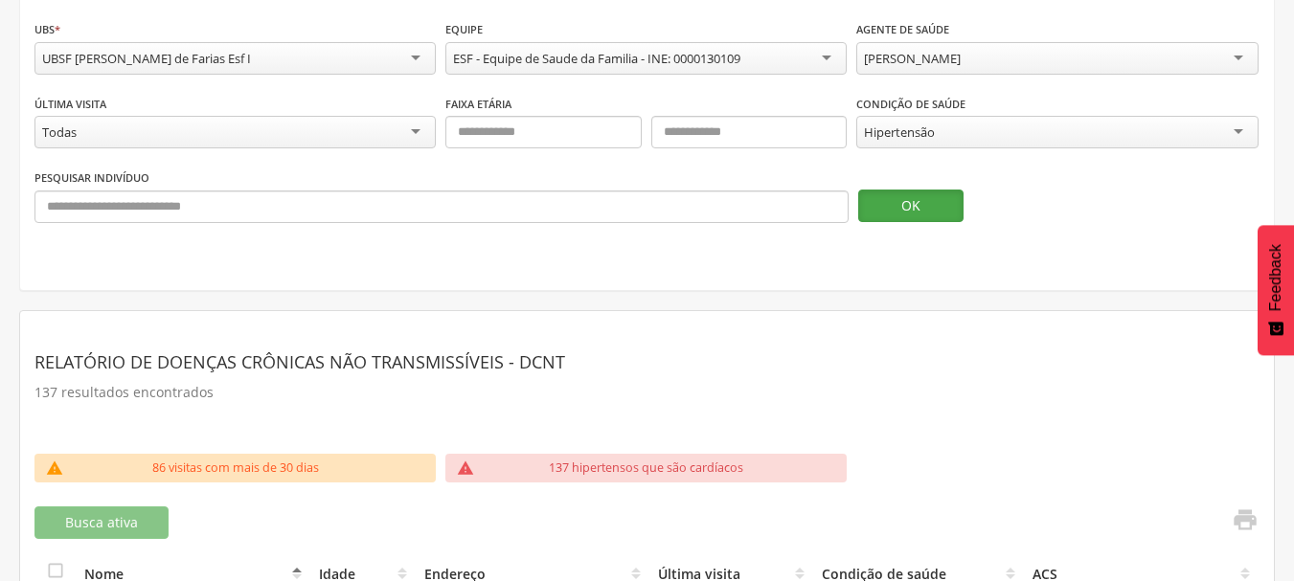
click at [909, 208] on button "OK" at bounding box center [910, 206] width 105 height 33
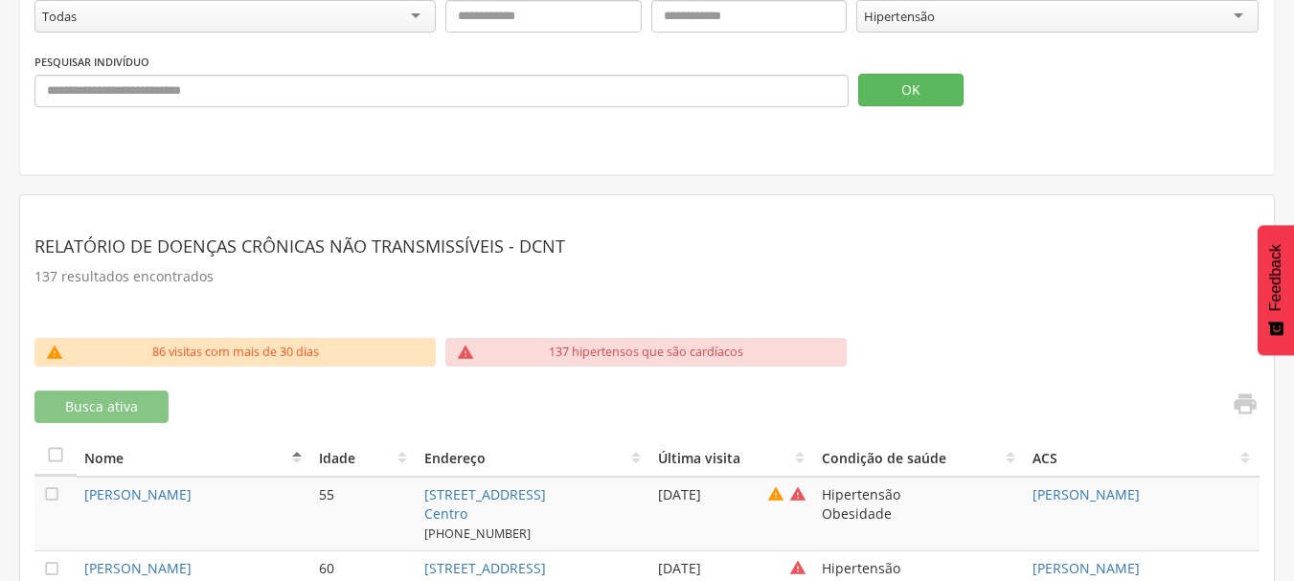
scroll to position [383, 0]
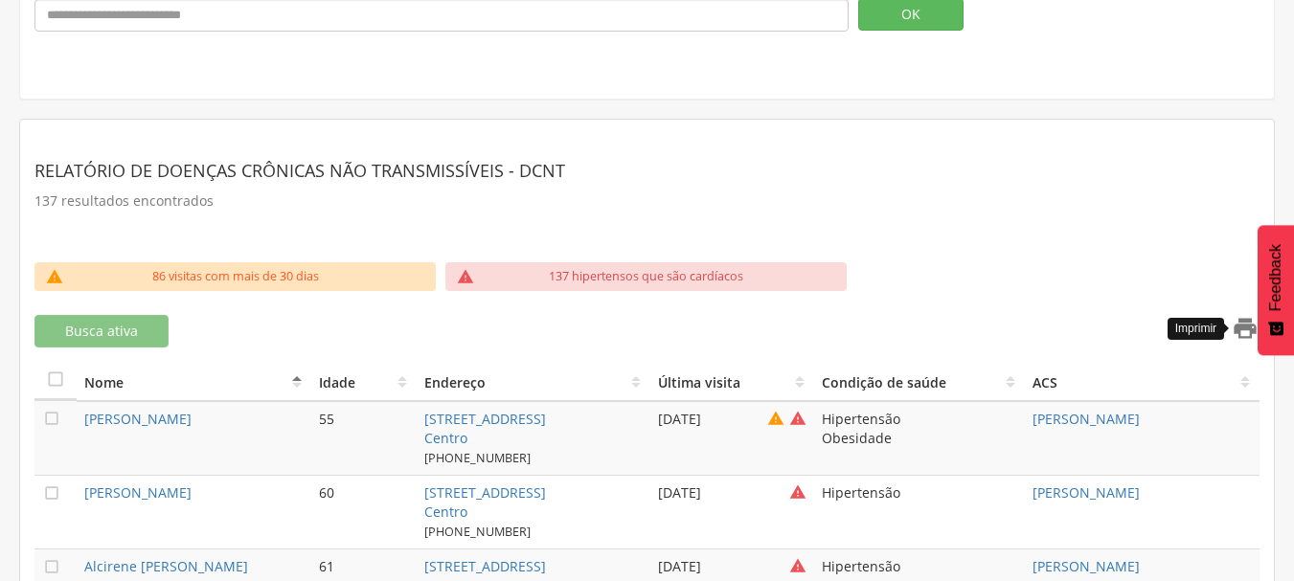
click at [1238, 330] on icon "" at bounding box center [1245, 328] width 27 height 27
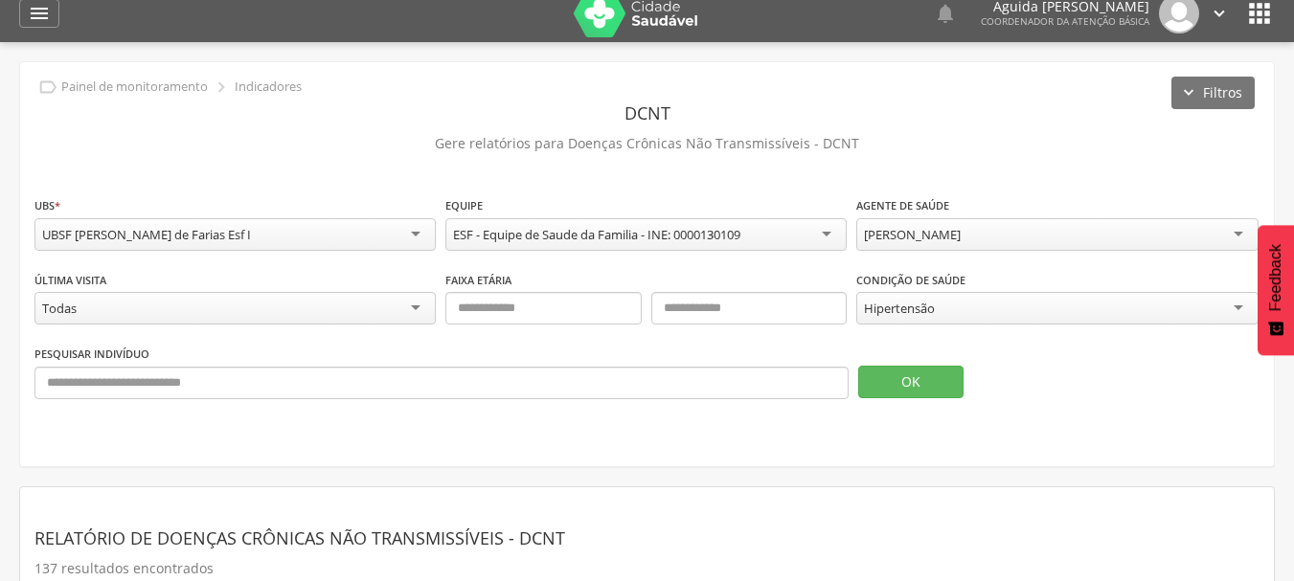
scroll to position [0, 0]
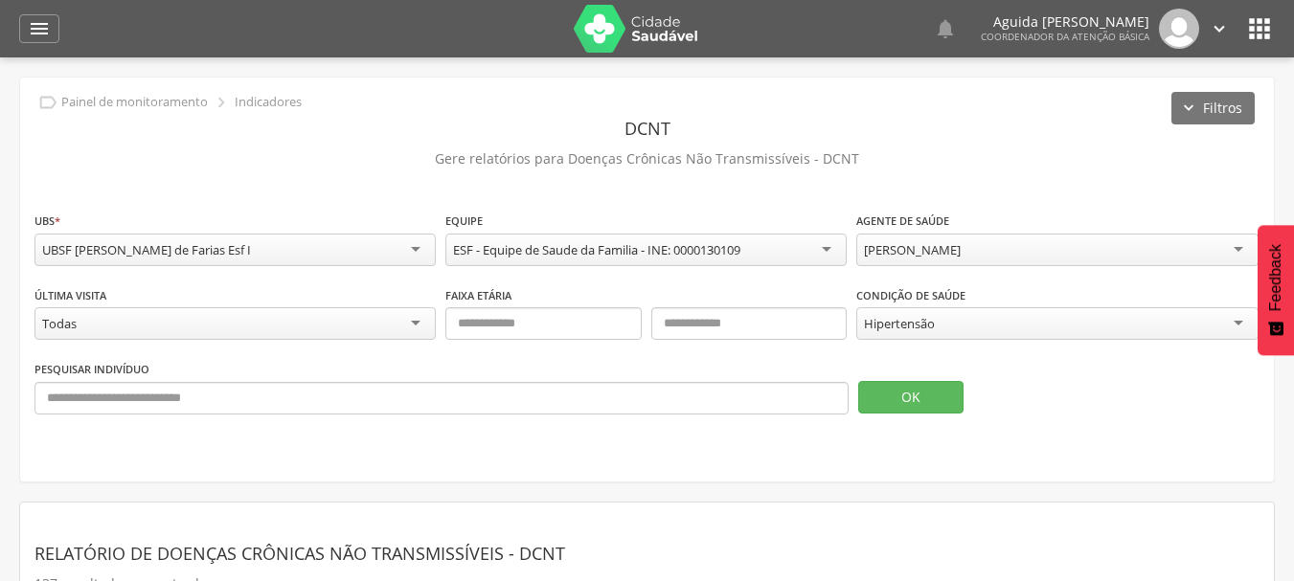
click at [957, 237] on div "[PERSON_NAME]" at bounding box center [1056, 250] width 401 height 33
click at [933, 396] on button "OK" at bounding box center [910, 397] width 105 height 33
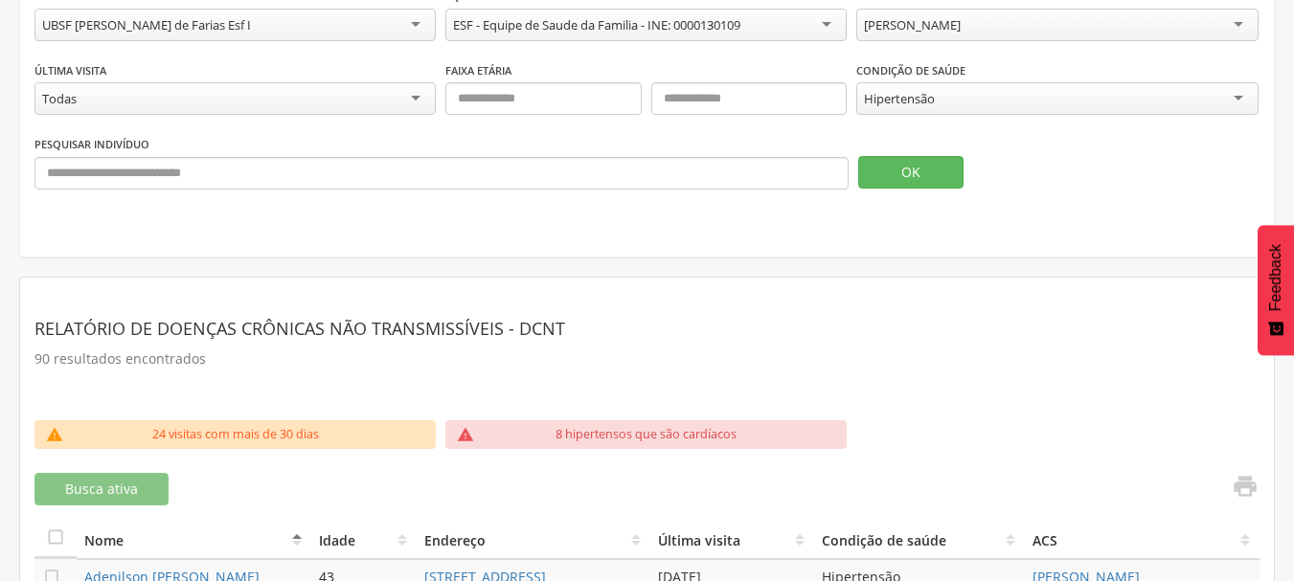
scroll to position [192, 0]
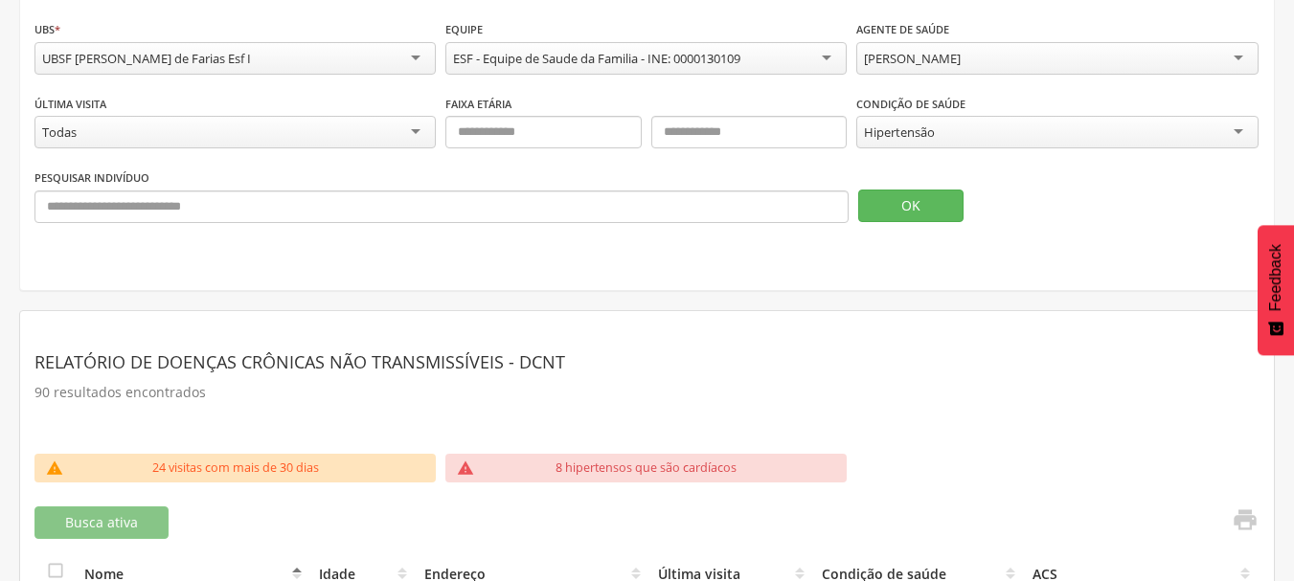
click at [908, 226] on div "Pesquisar indivíduo OK" at bounding box center [646, 203] width 1225 height 70
click at [909, 217] on button "OK" at bounding box center [910, 206] width 105 height 33
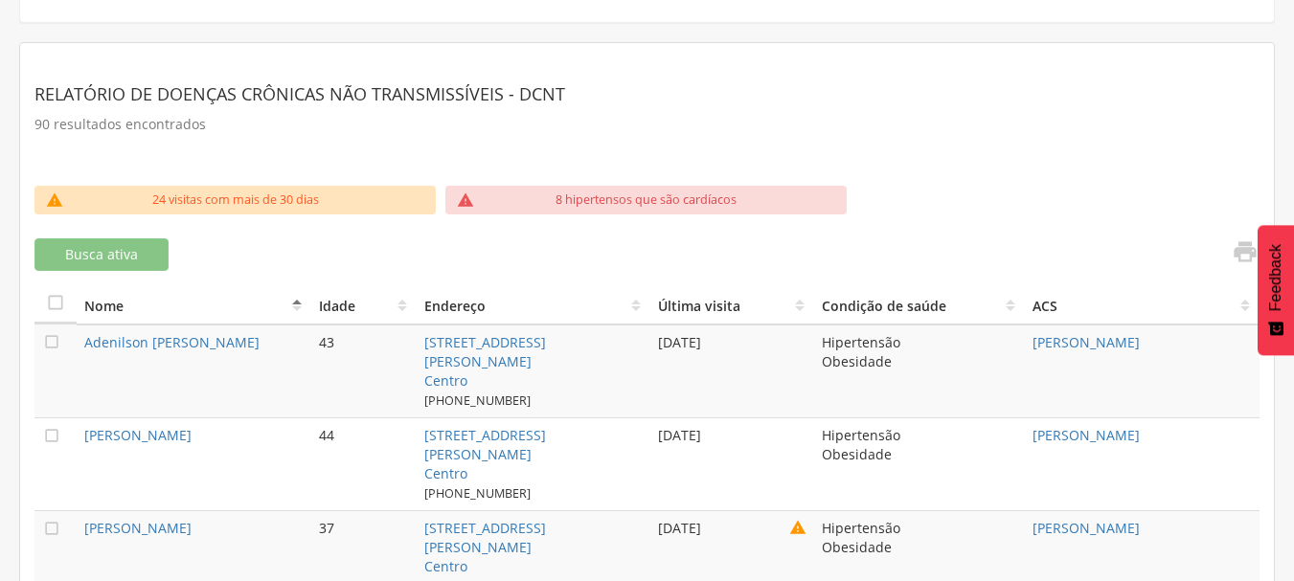
scroll to position [383, 0]
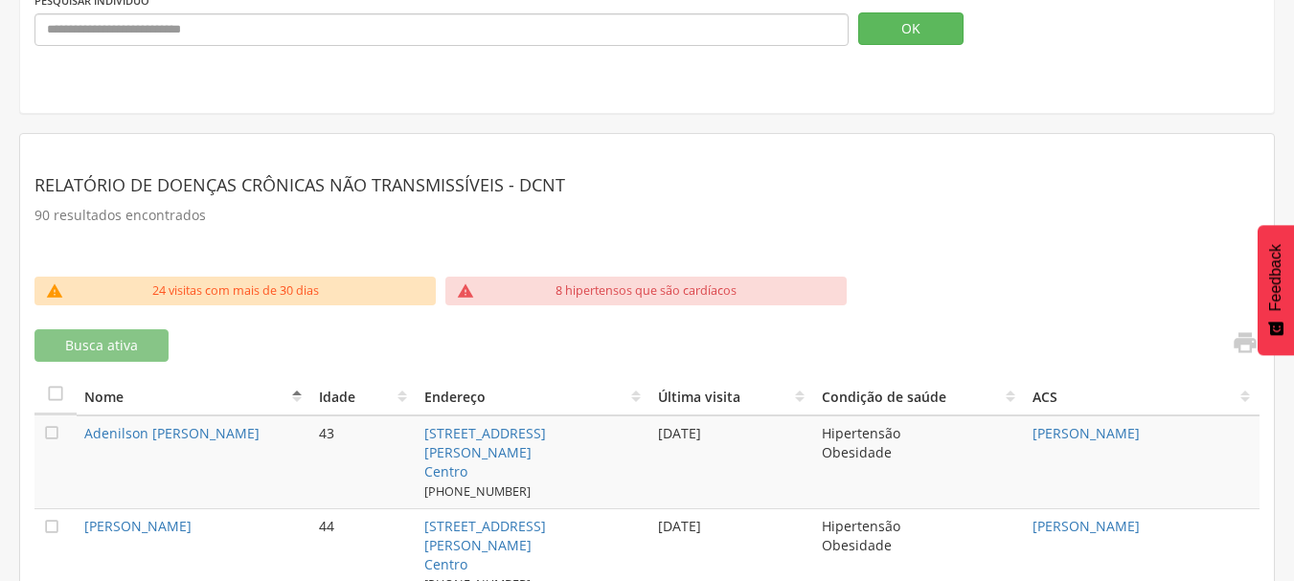
scroll to position [479, 0]
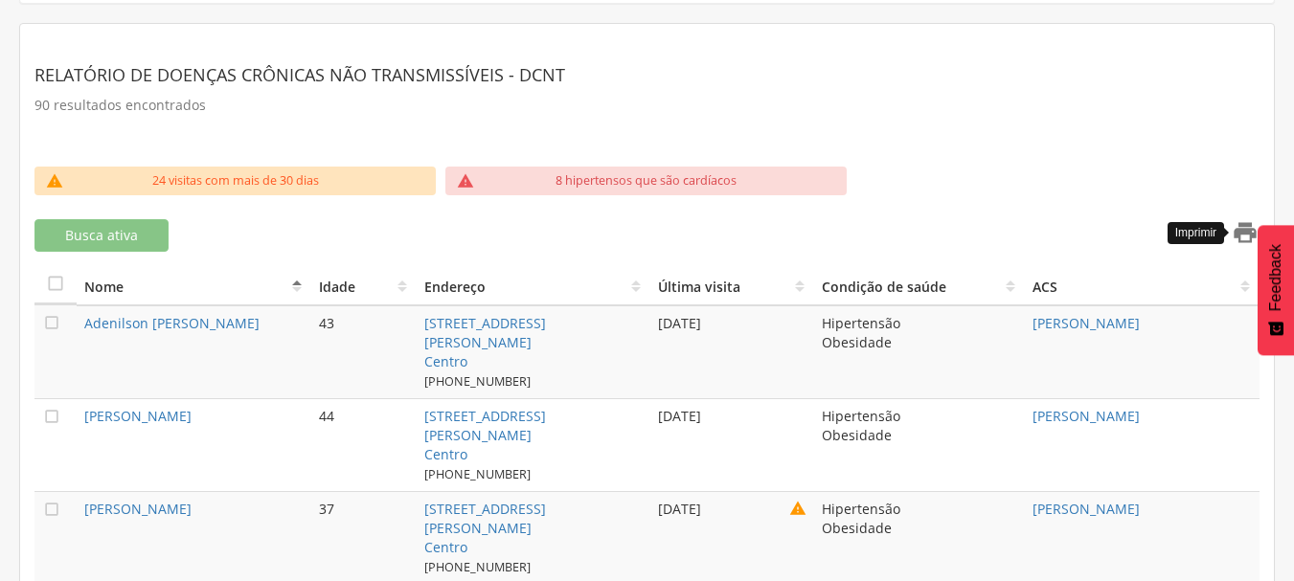
click at [1235, 234] on icon "" at bounding box center [1245, 232] width 27 height 27
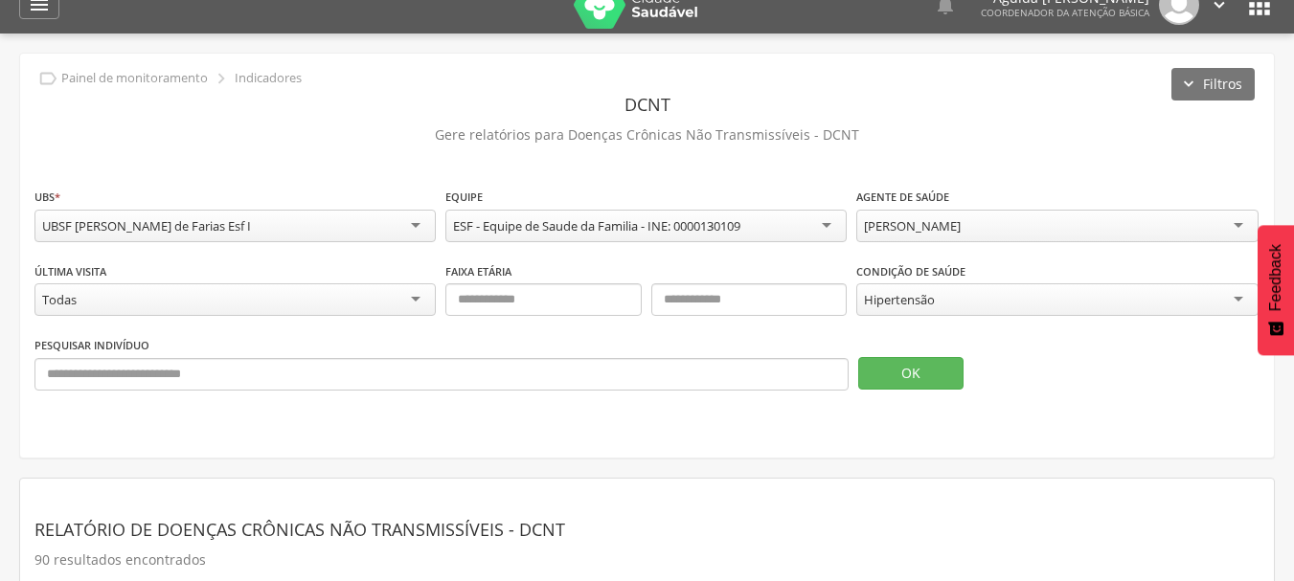
scroll to position [0, 0]
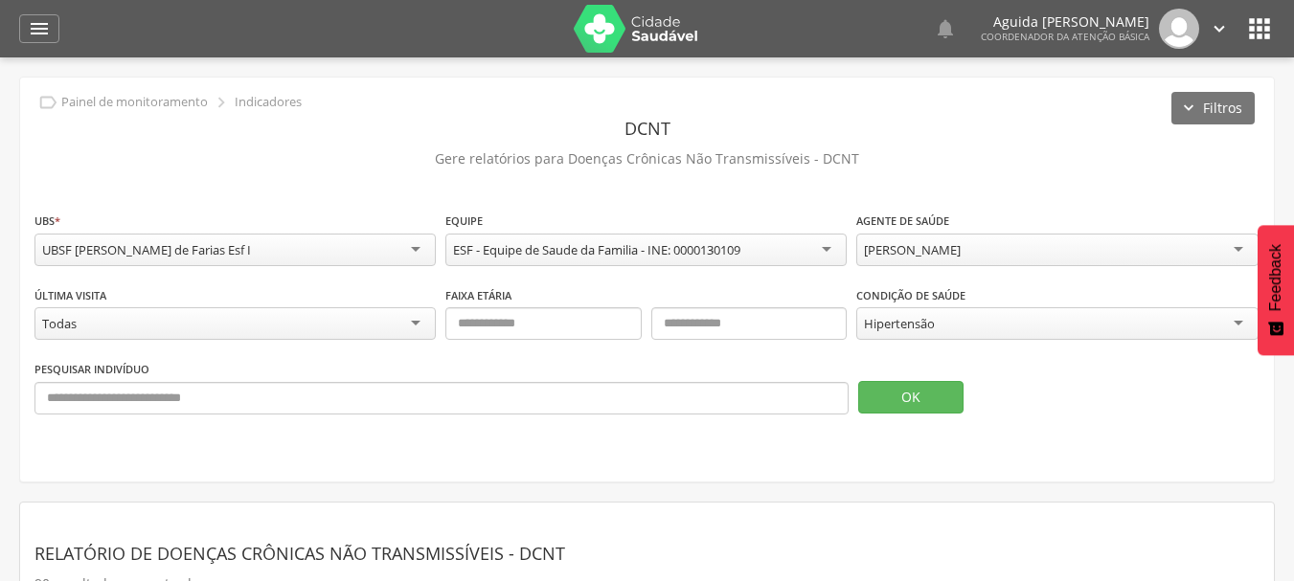
click at [913, 253] on div "[PERSON_NAME]" at bounding box center [912, 249] width 97 height 17
click at [920, 403] on button "OK" at bounding box center [910, 397] width 105 height 33
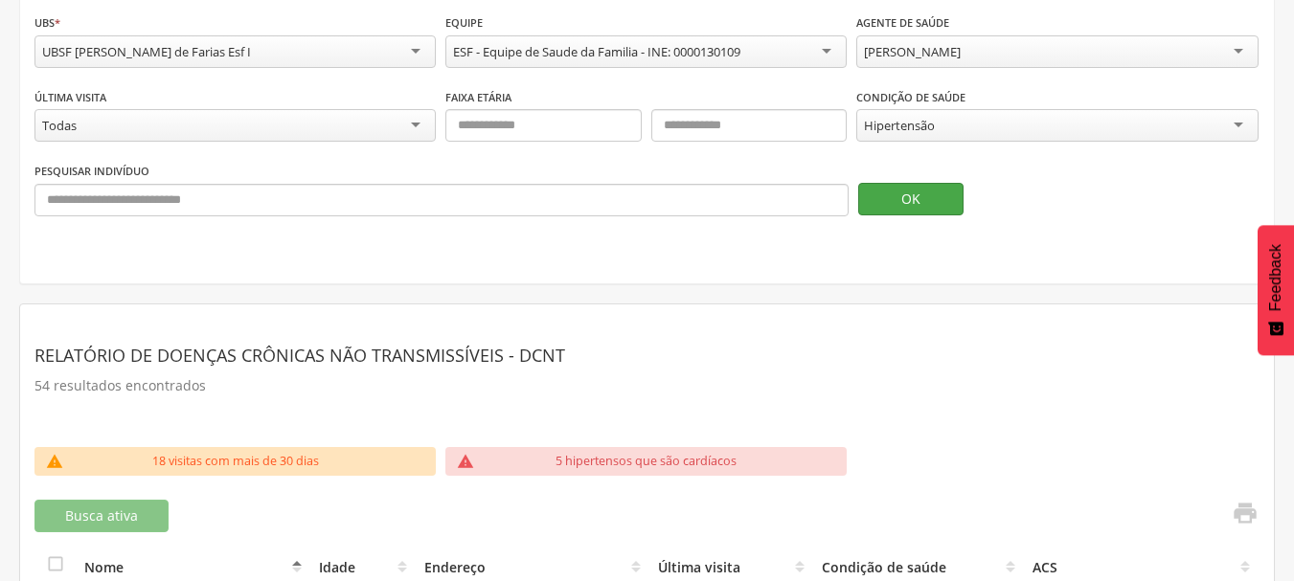
scroll to position [479, 0]
